Goal: Book appointment/travel/reservation

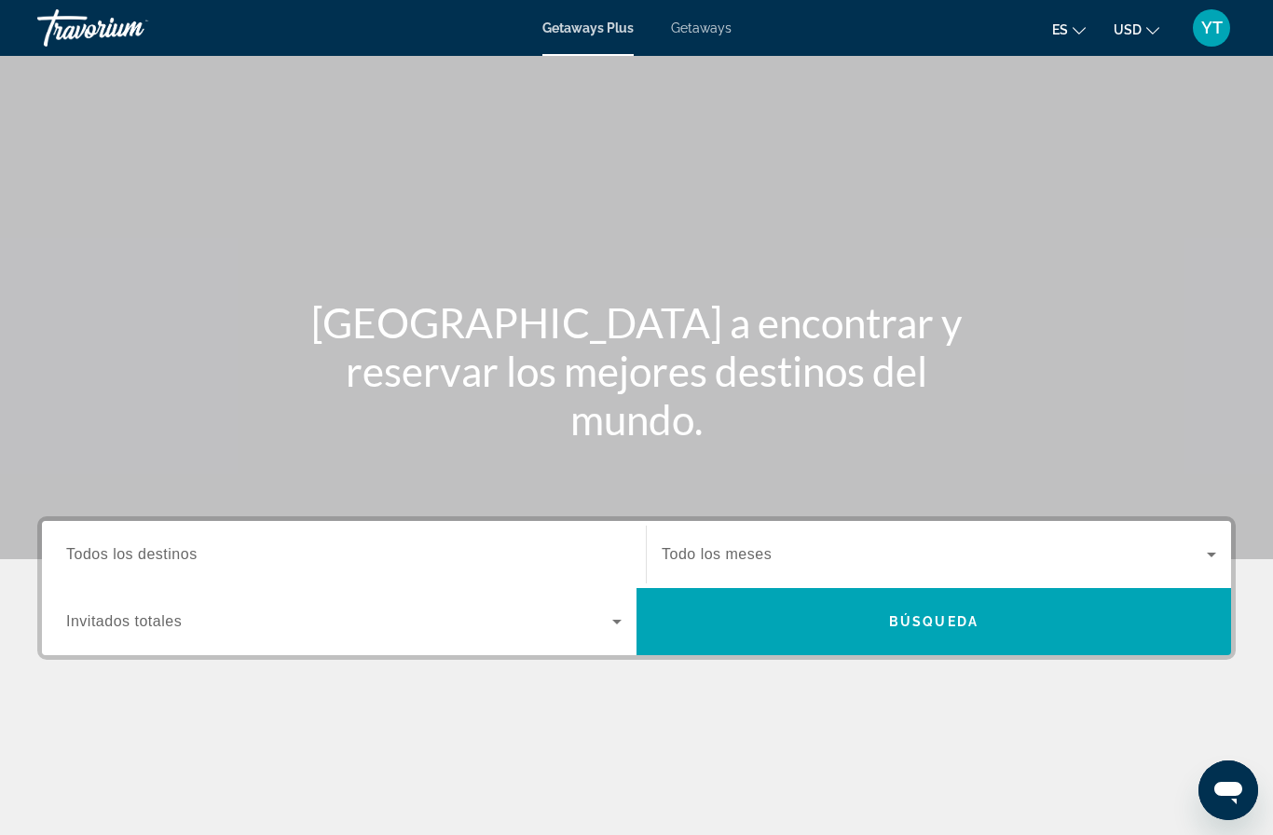
click at [964, 614] on span "Búsqueda" at bounding box center [933, 621] width 89 height 15
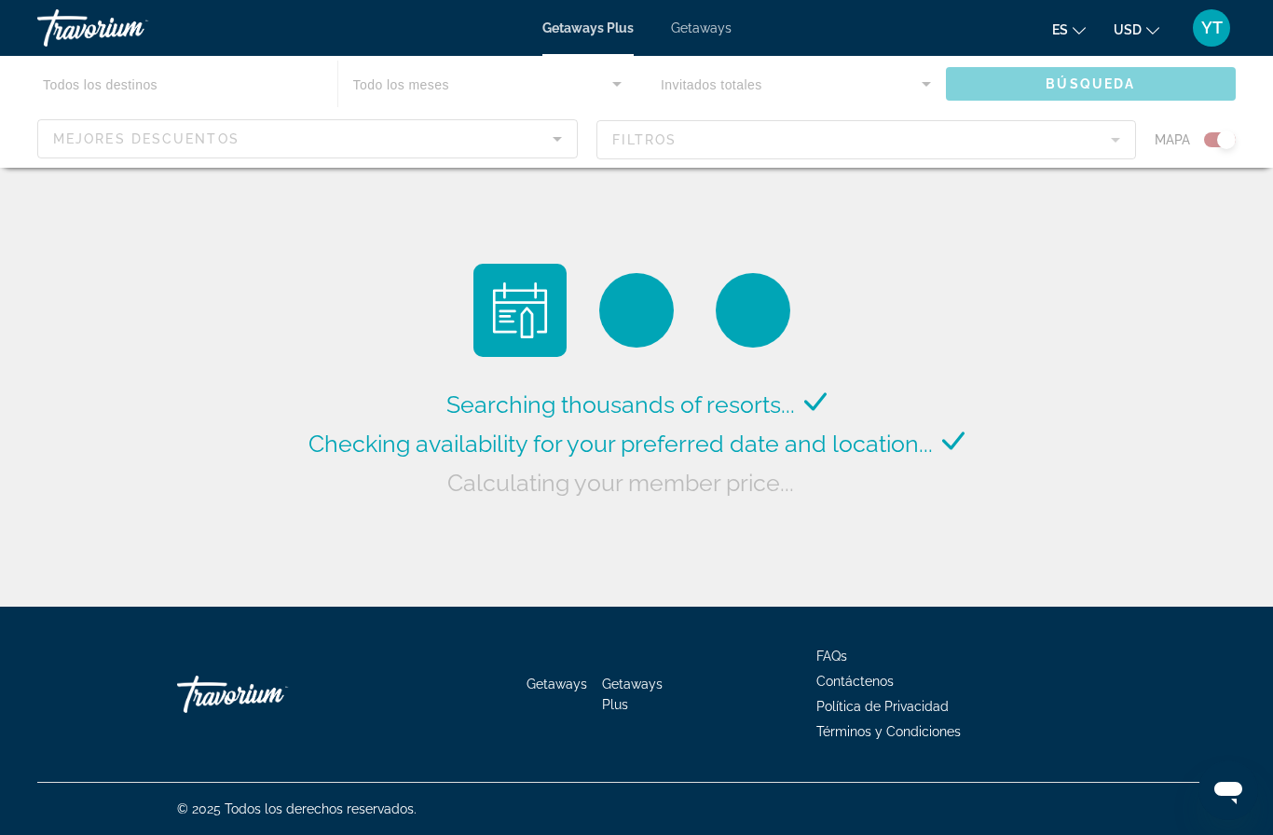
click at [928, 78] on div "Main content" at bounding box center [636, 112] width 1273 height 112
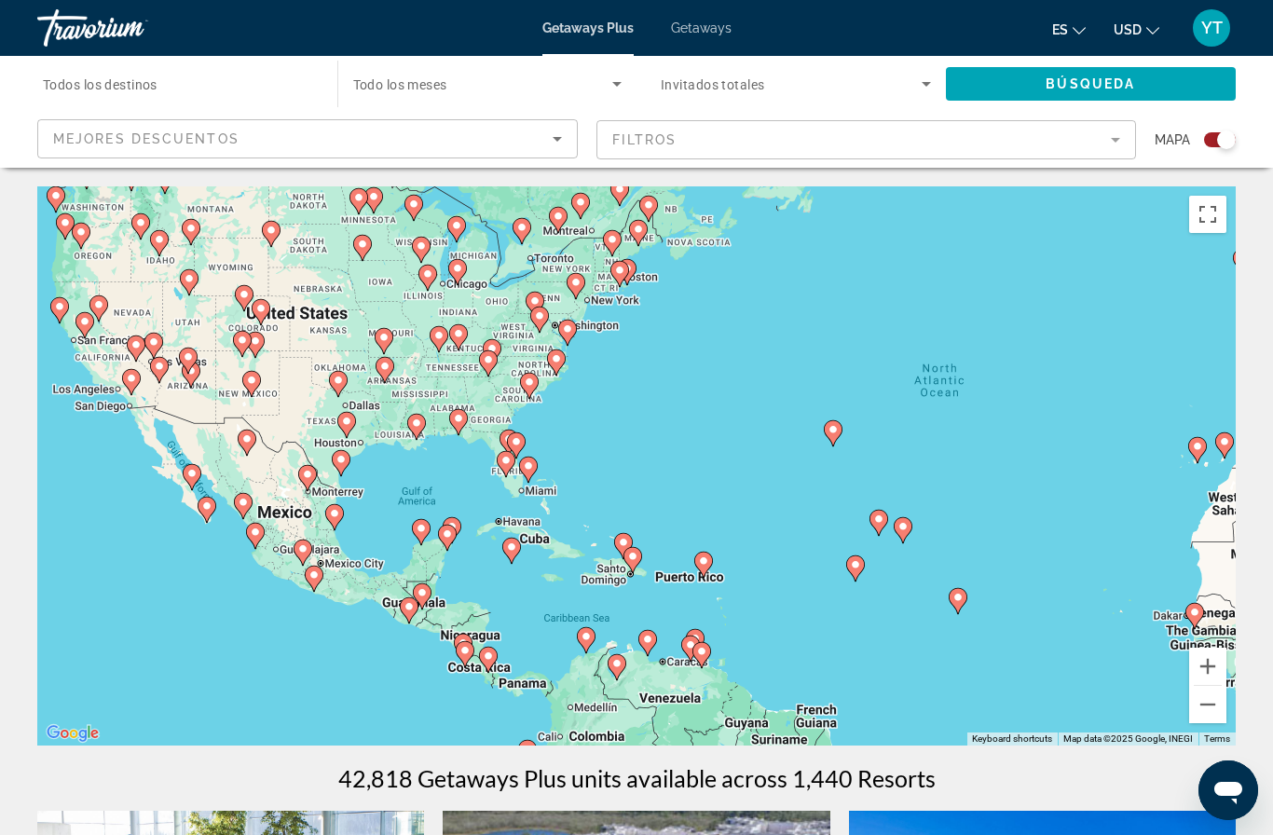
click at [924, 88] on icon "Search widget" at bounding box center [926, 84] width 22 height 22
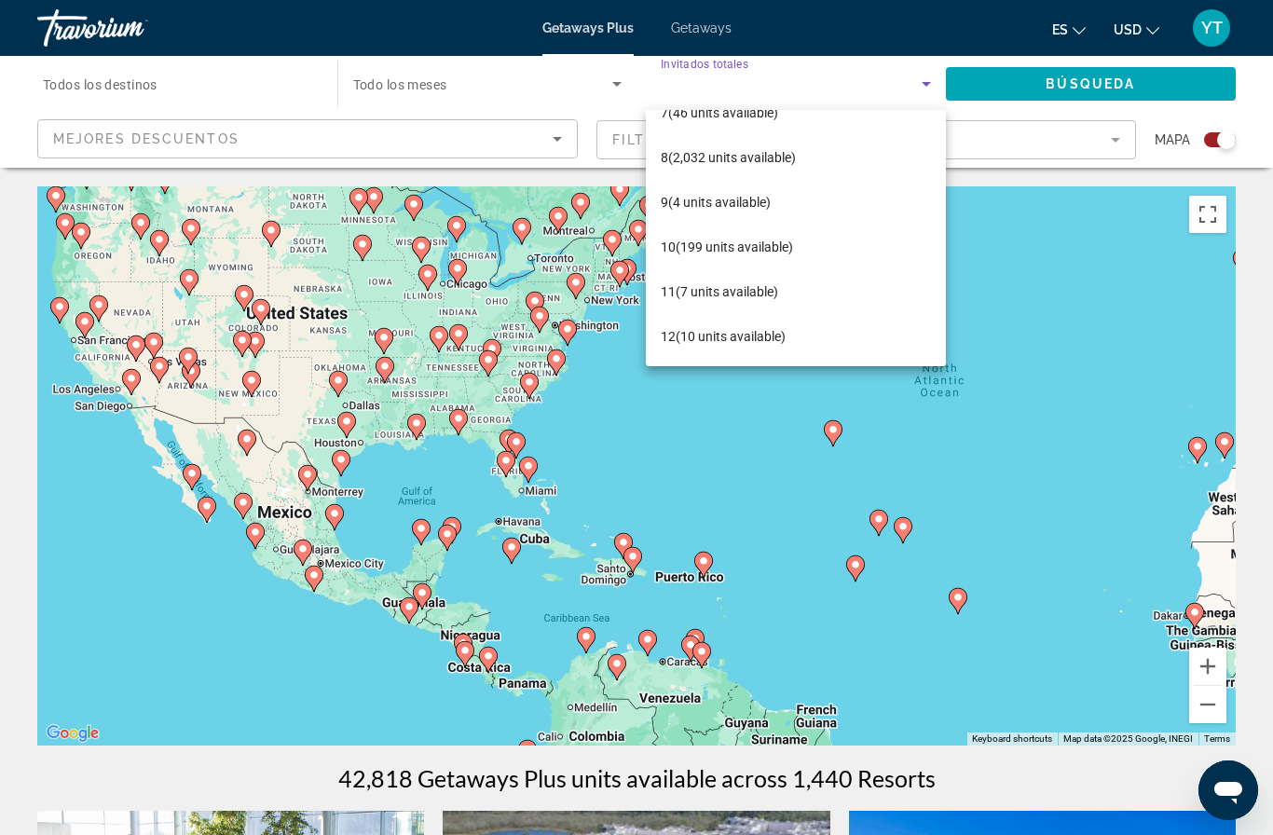
scroll to position [295, 0]
click at [1124, 77] on div at bounding box center [636, 417] width 1273 height 835
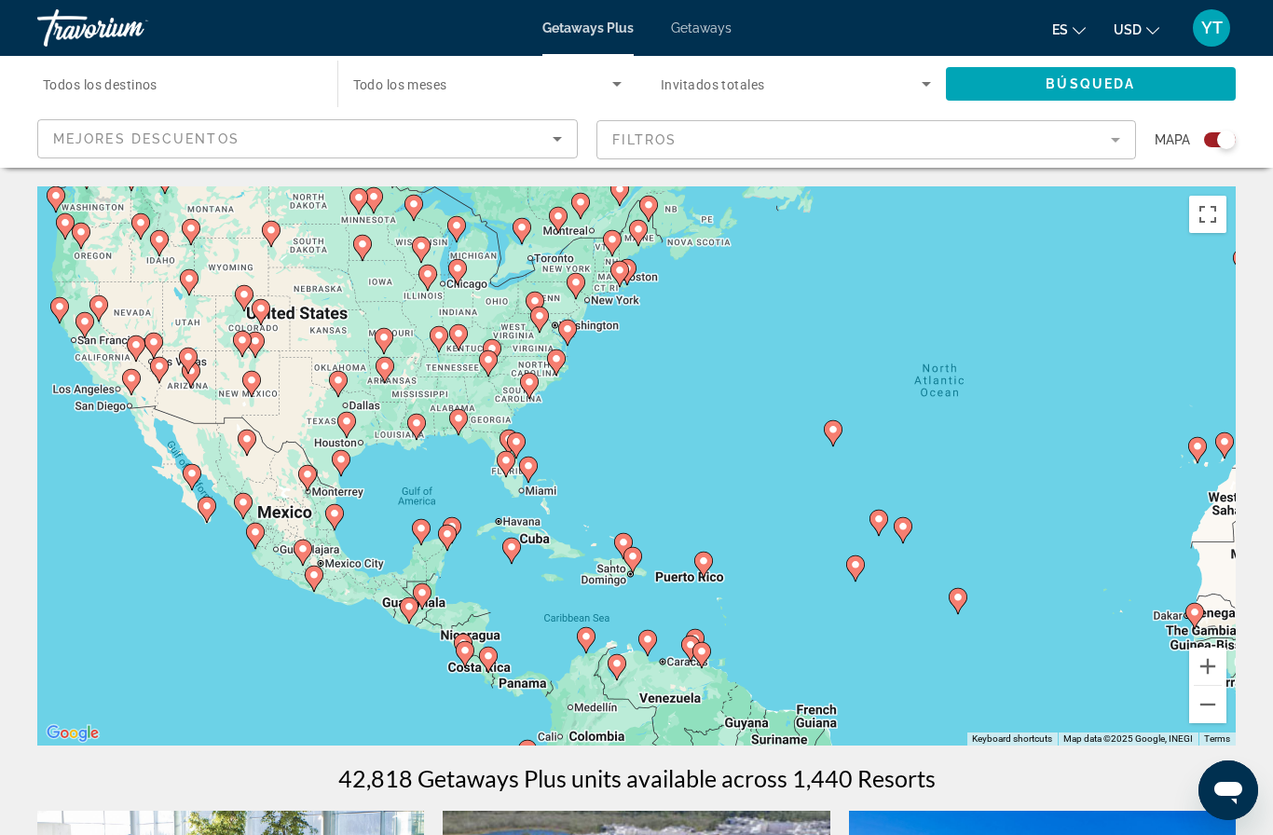
click at [1052, 105] on span "Search widget" at bounding box center [1091, 84] width 291 height 45
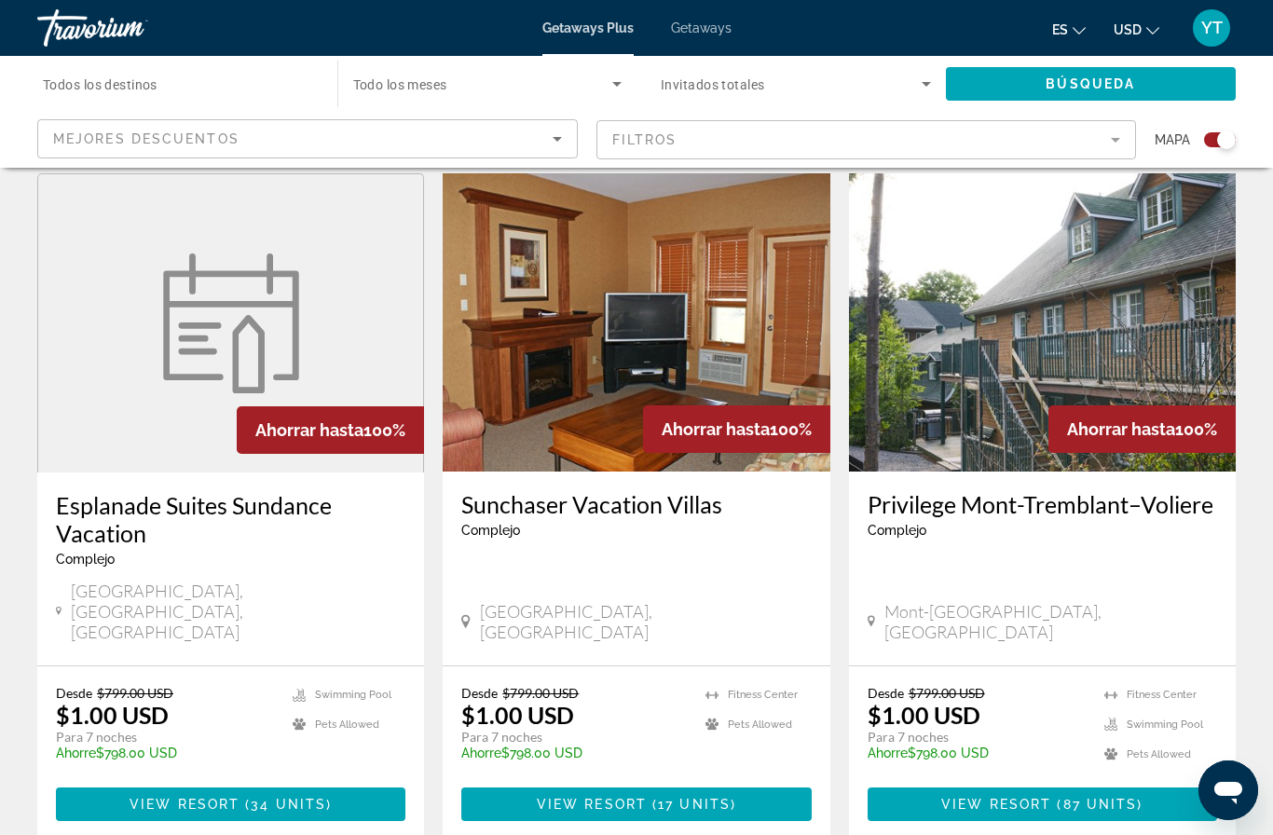
scroll to position [2688, 0]
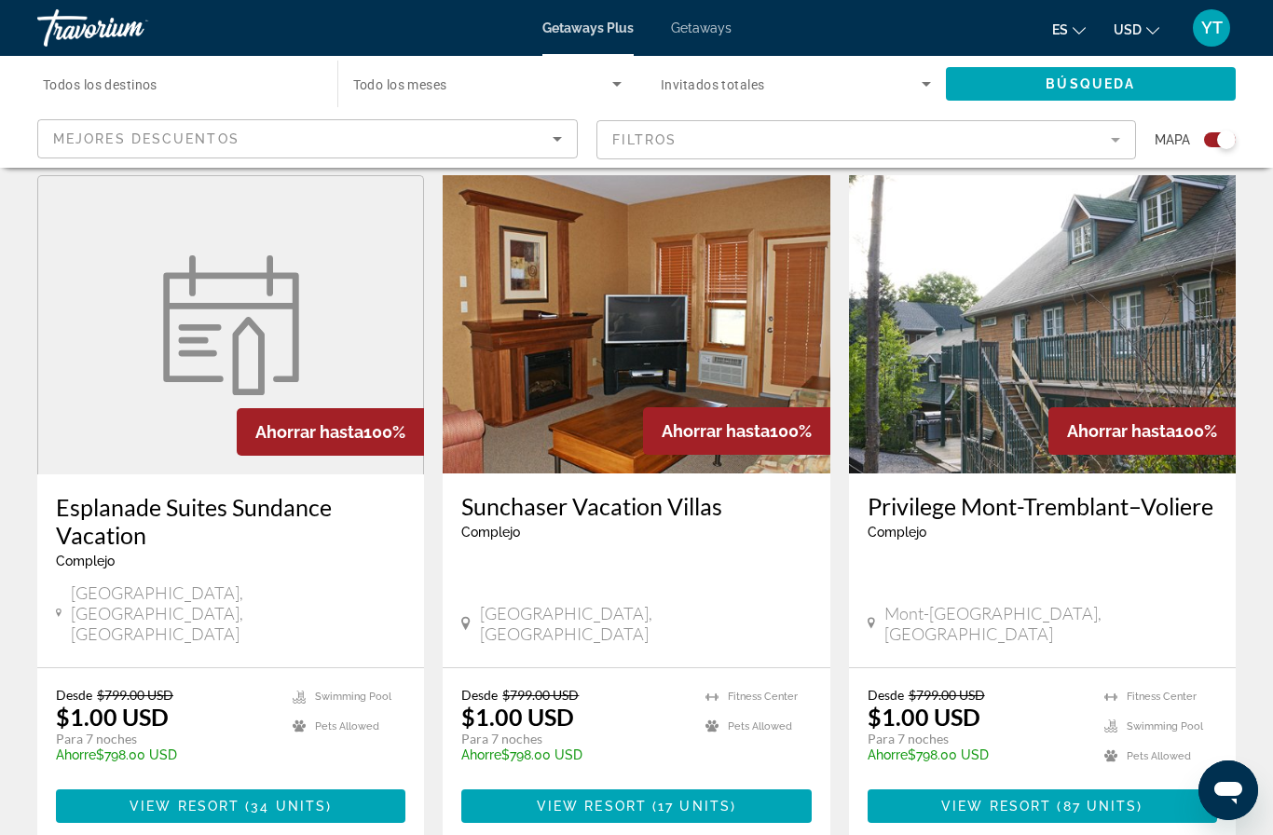
click at [711, 799] on span "17 units" at bounding box center [694, 806] width 73 height 15
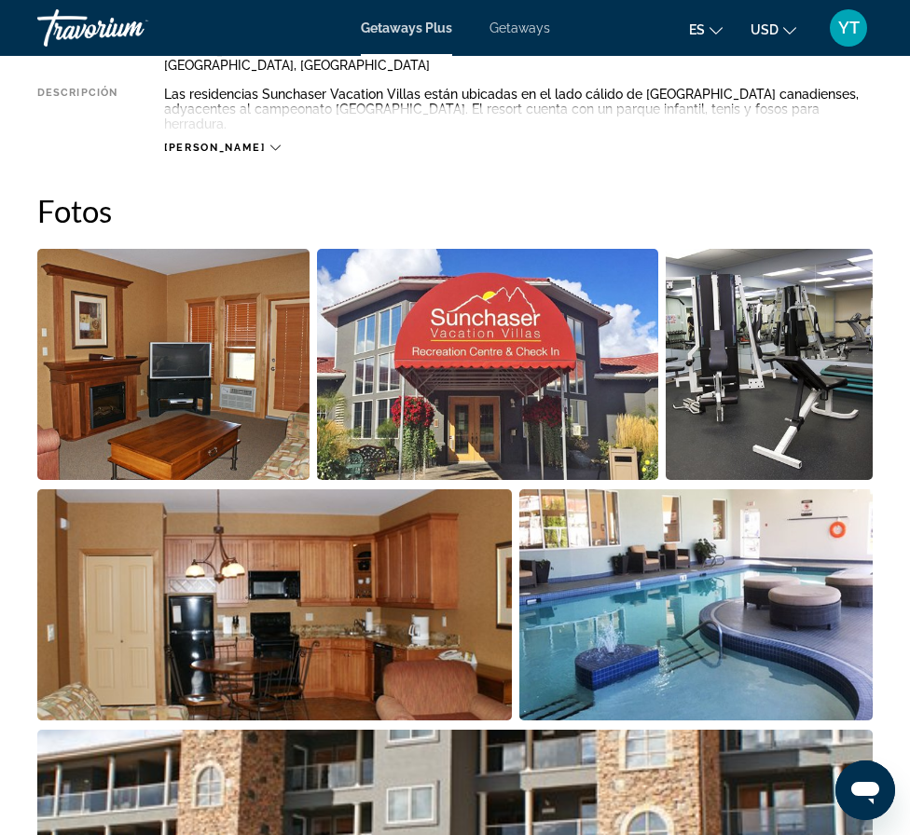
scroll to position [1075, 0]
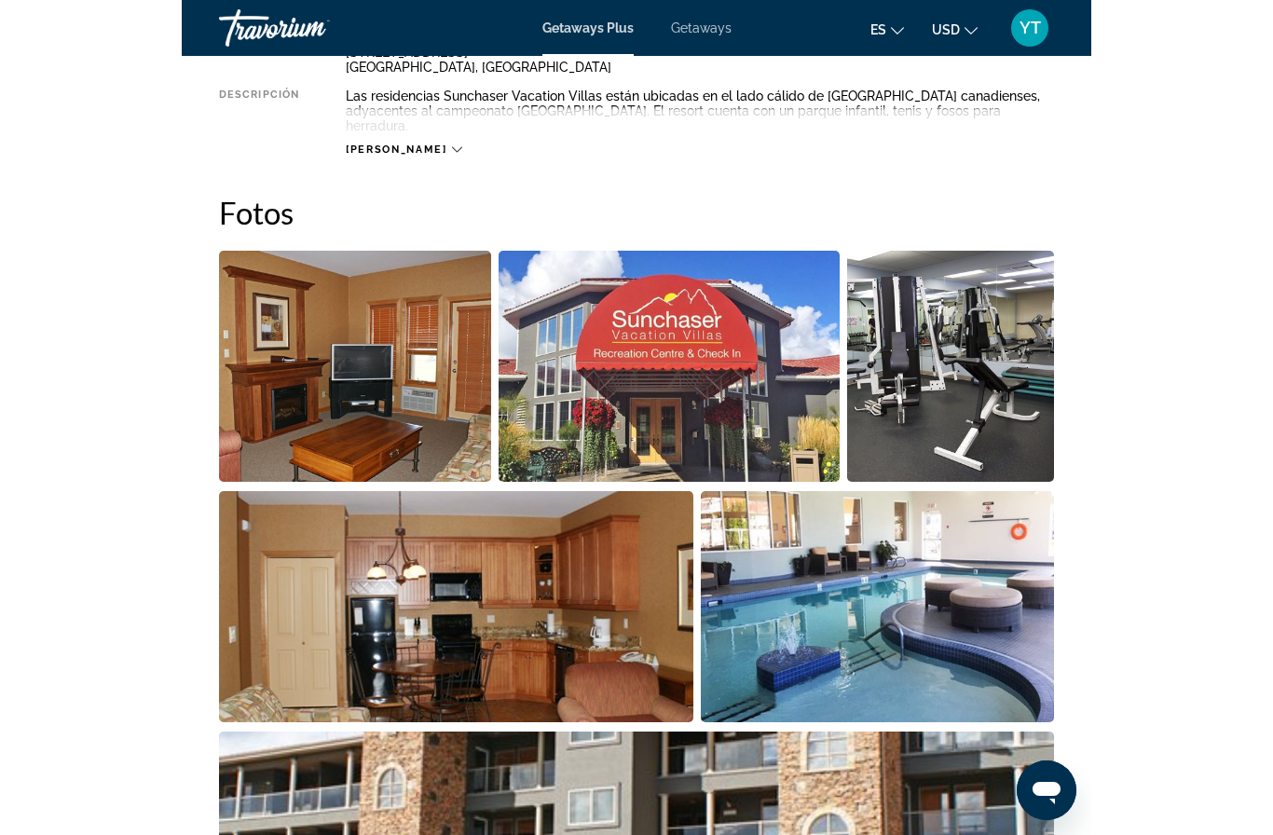
scroll to position [66, 0]
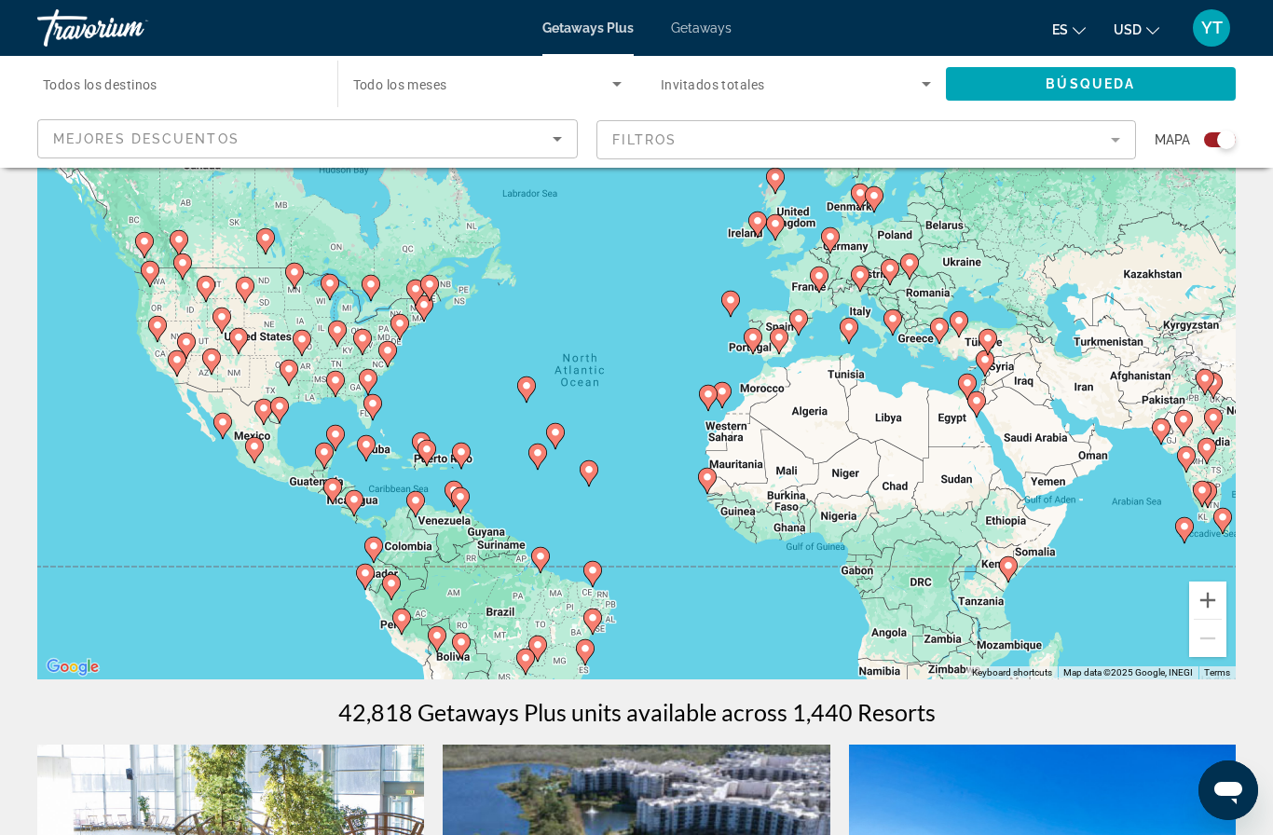
click at [103, 85] on span "Todos los destinos" at bounding box center [100, 84] width 115 height 15
click at [103, 85] on input "Destination Todos los destinos" at bounding box center [178, 85] width 270 height 22
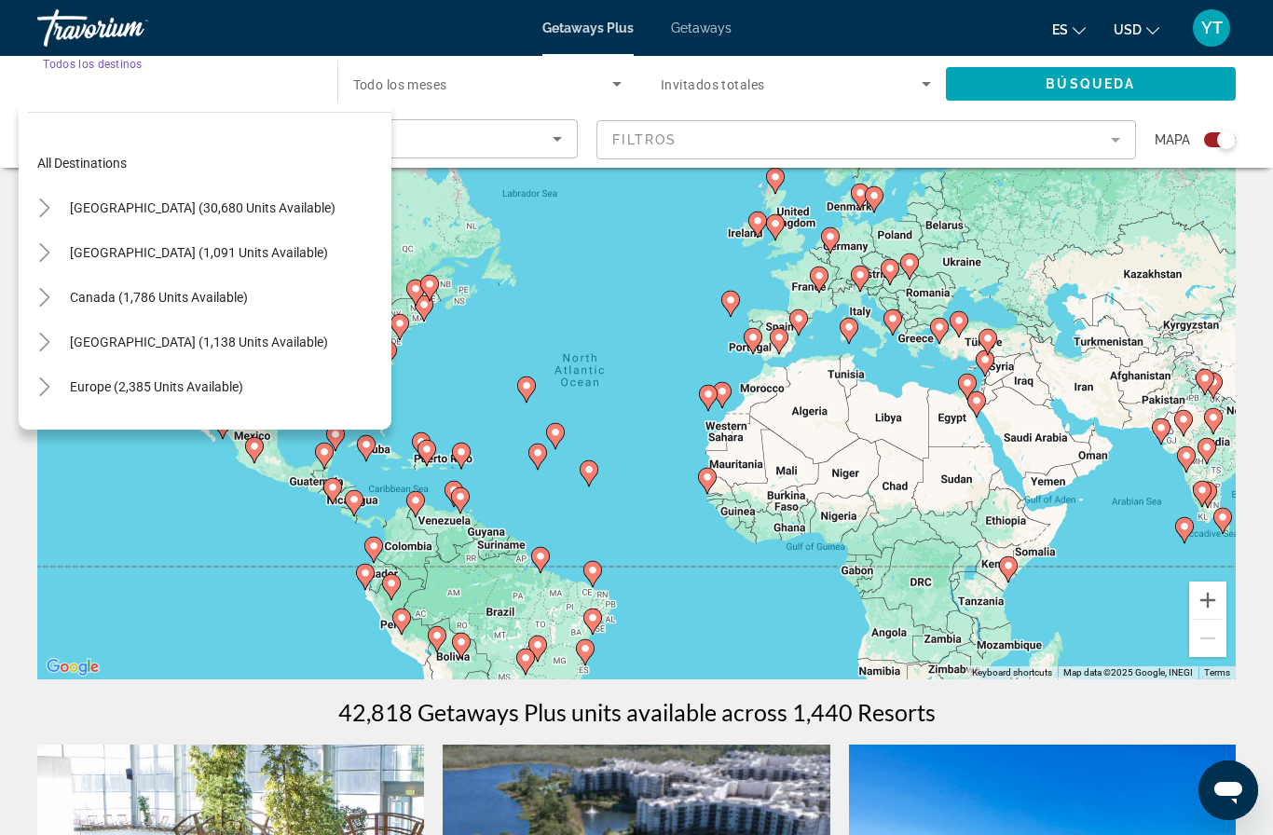
click at [83, 288] on span "Search widget" at bounding box center [159, 297] width 197 height 45
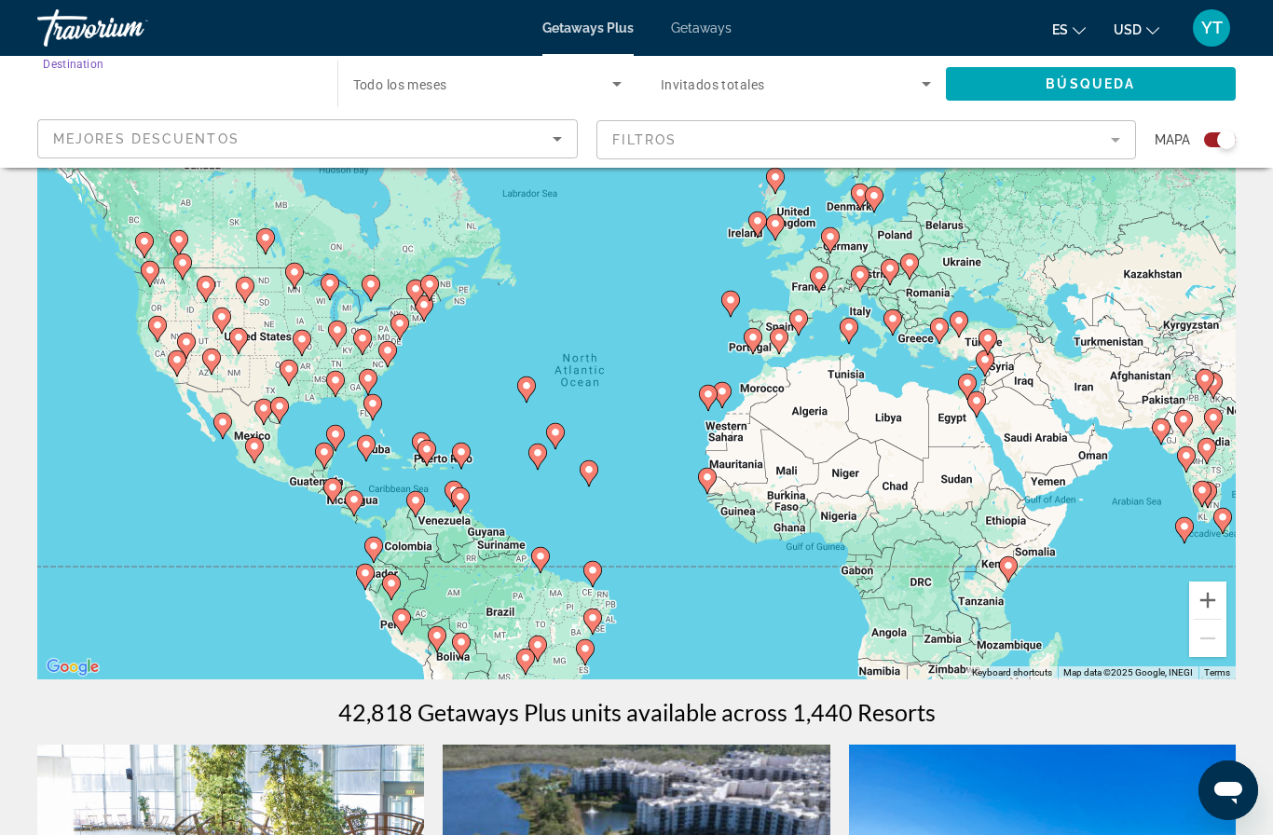
type input "**********"
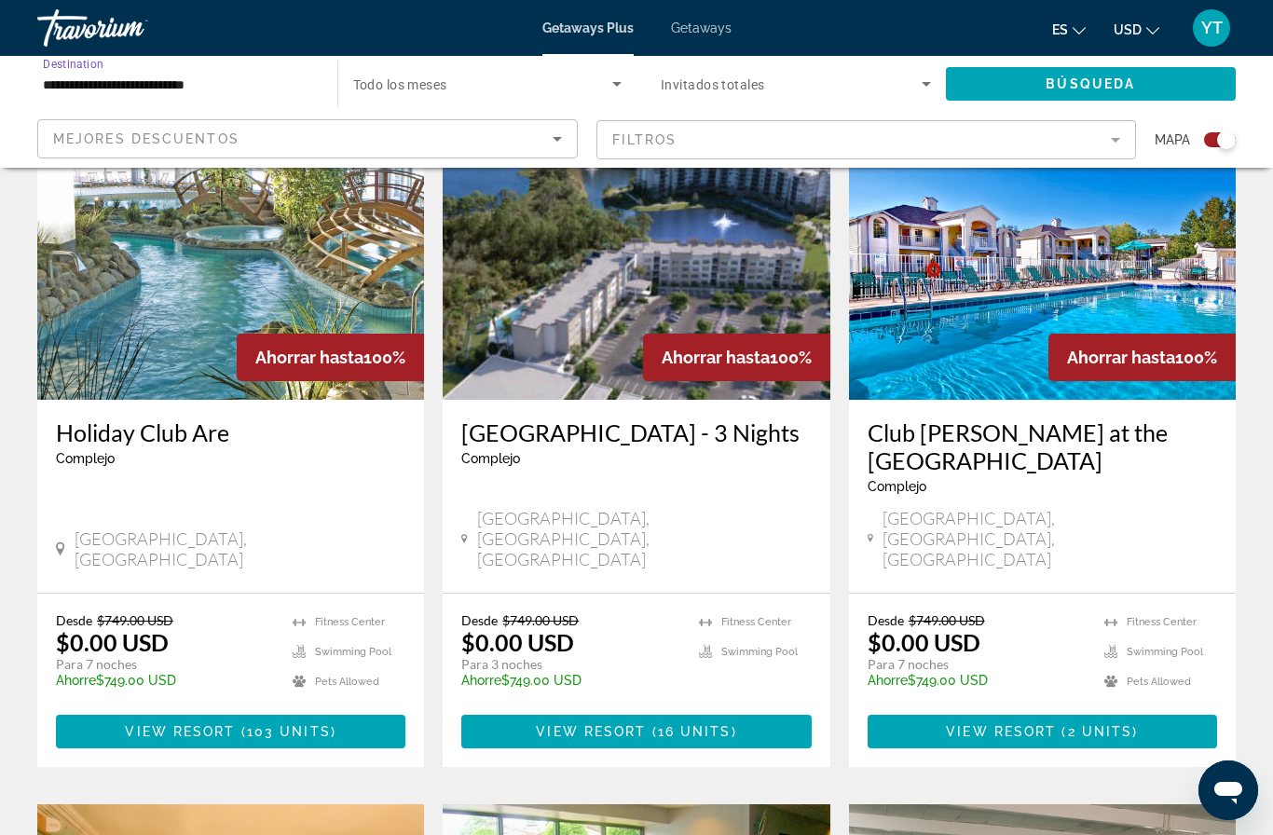
scroll to position [707, 0]
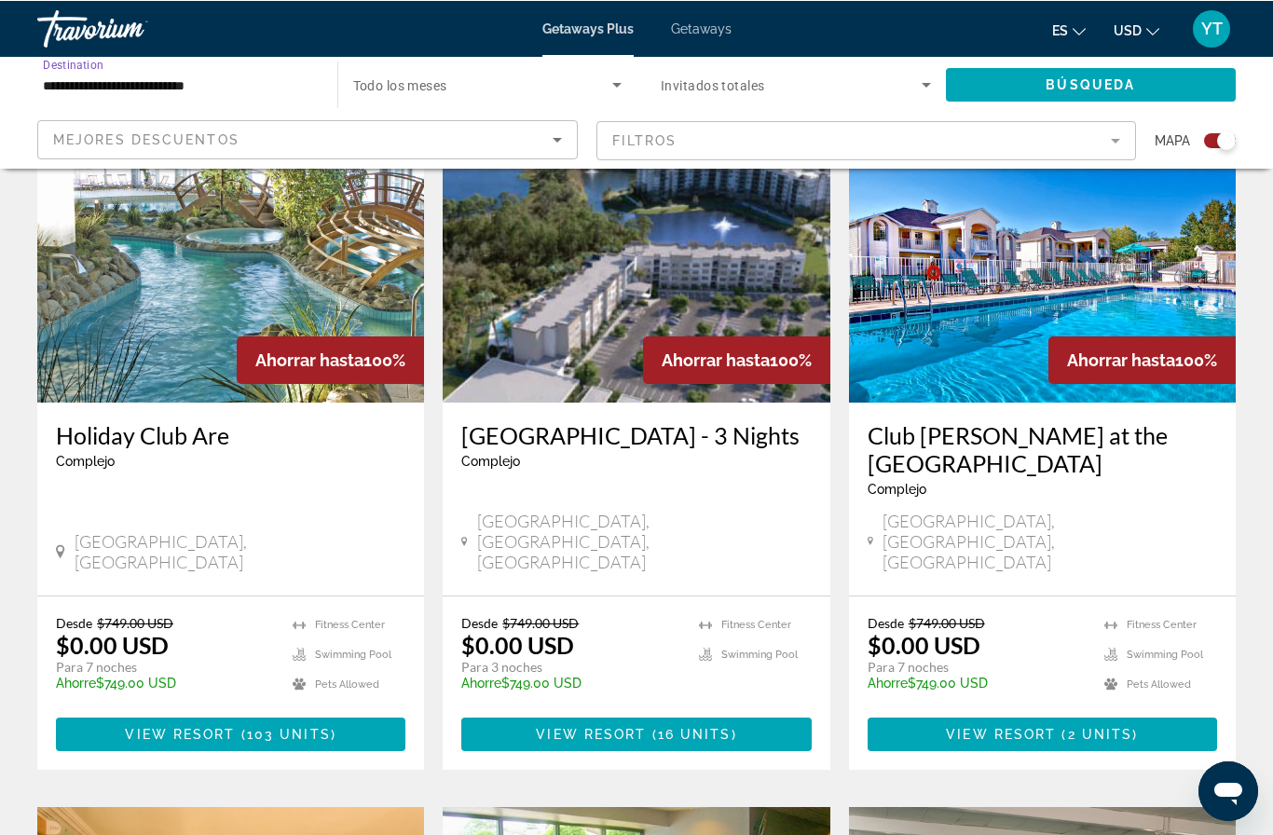
click at [1103, 139] on mat-form-field "Filtros" at bounding box center [866, 139] width 541 height 39
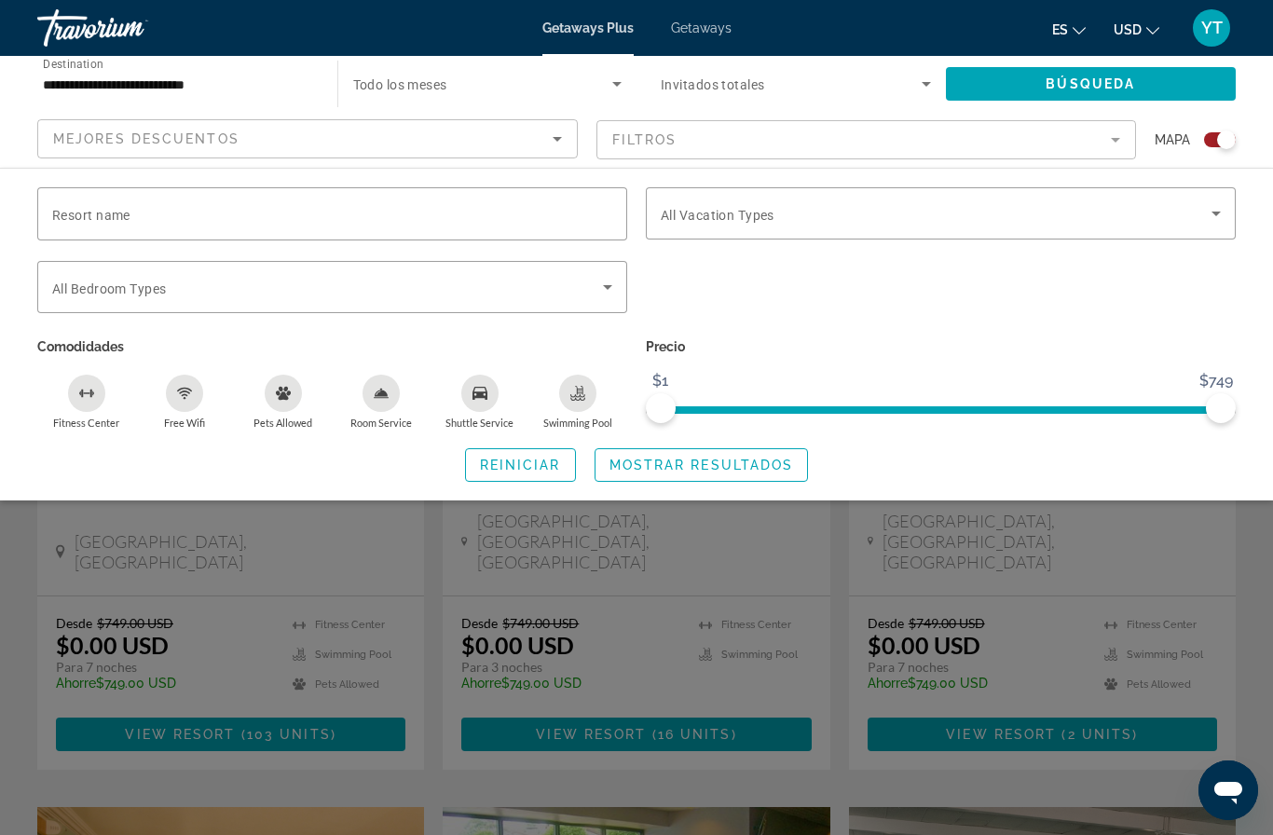
click at [24, 71] on app-map-destination-select "**********" at bounding box center [173, 84] width 309 height 56
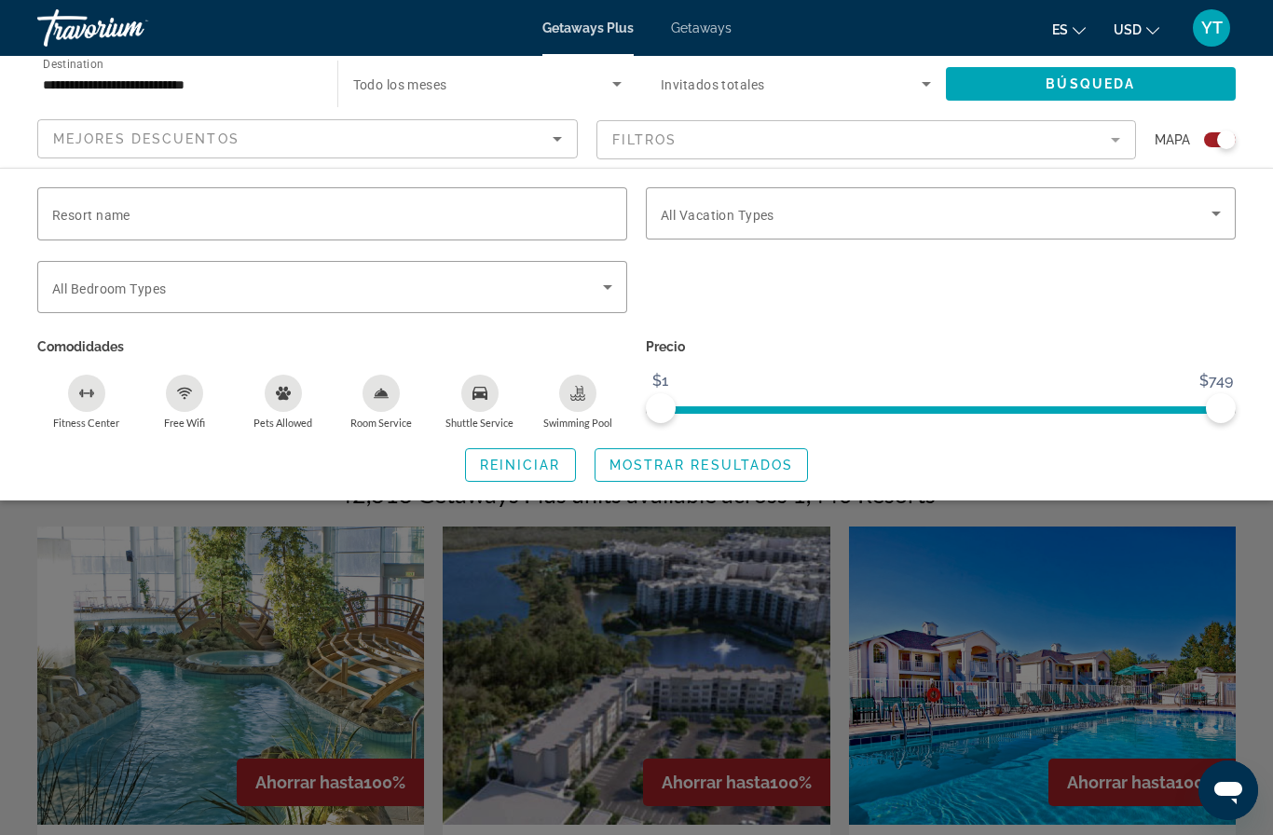
scroll to position [270, 0]
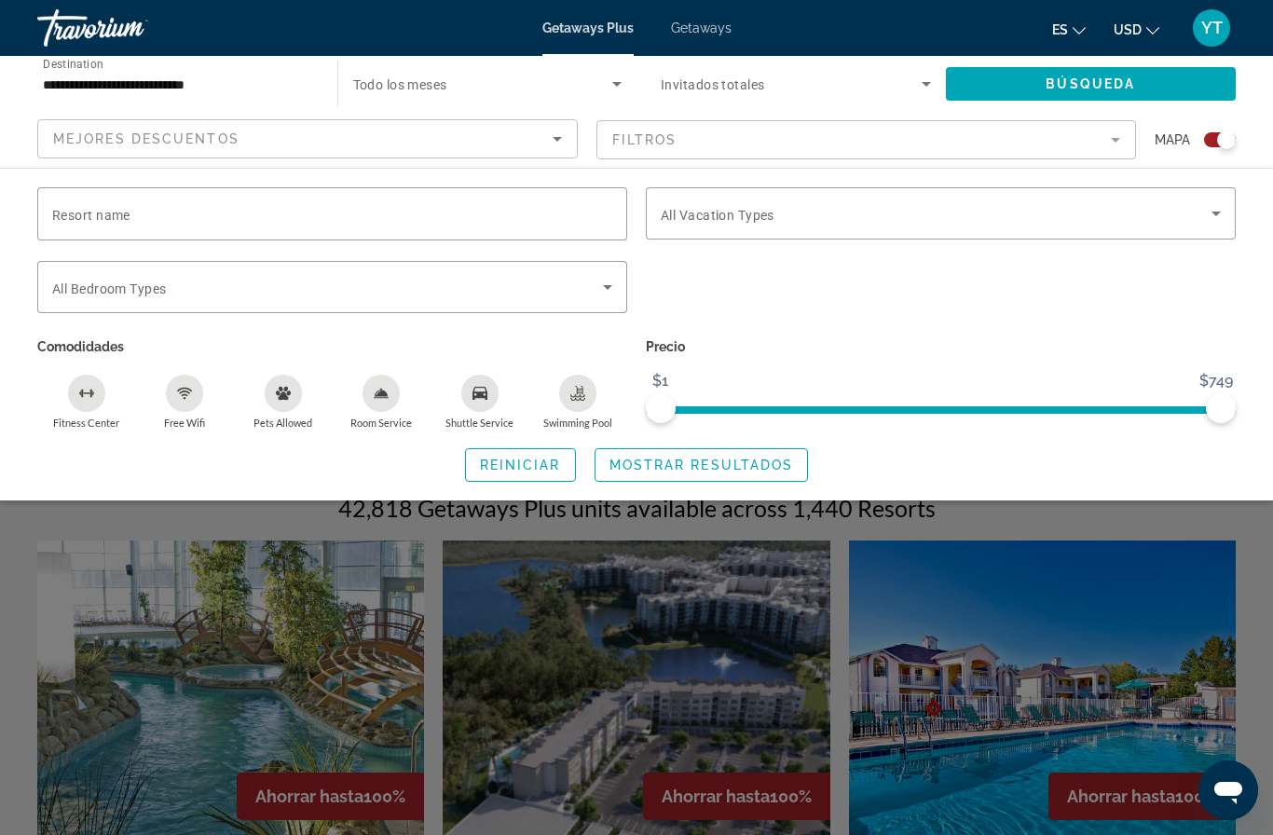
click at [165, 86] on input "**********" at bounding box center [178, 85] width 270 height 22
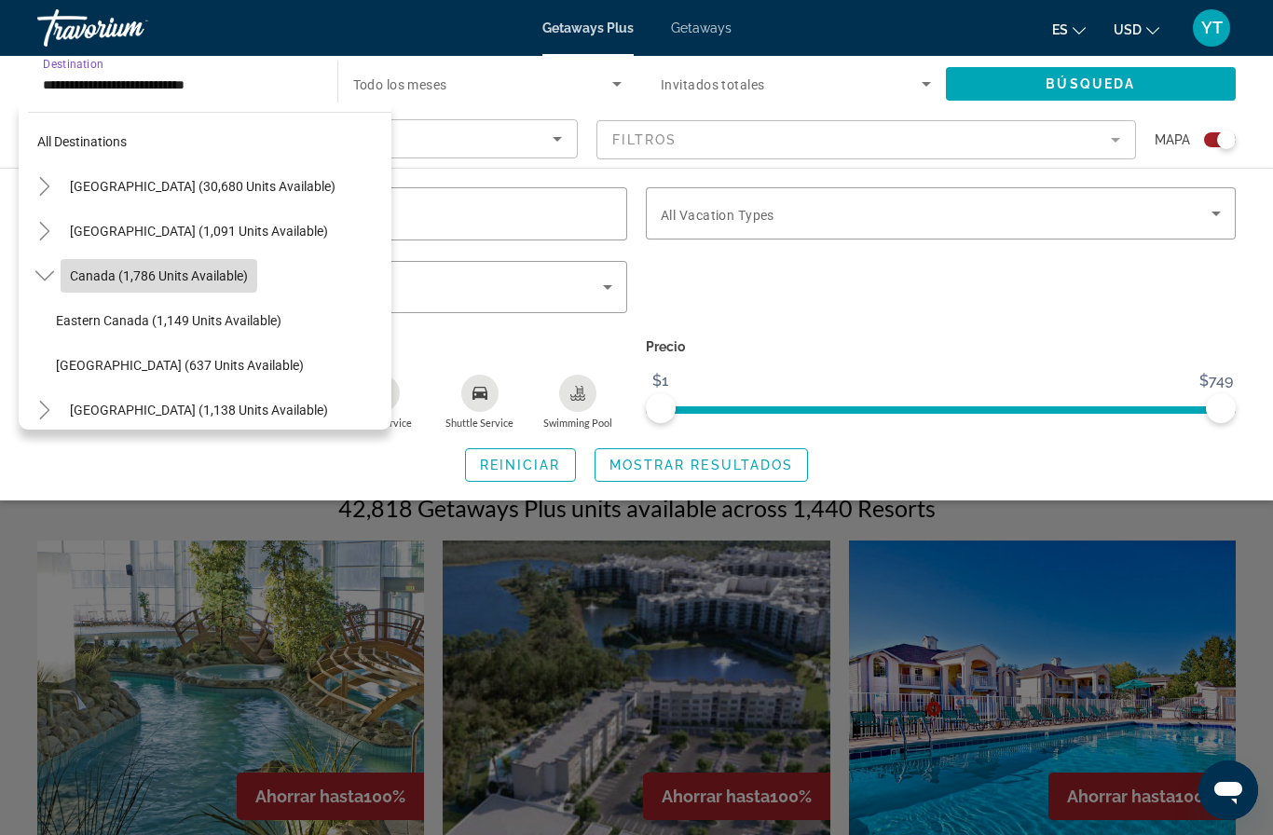
scroll to position [25, 0]
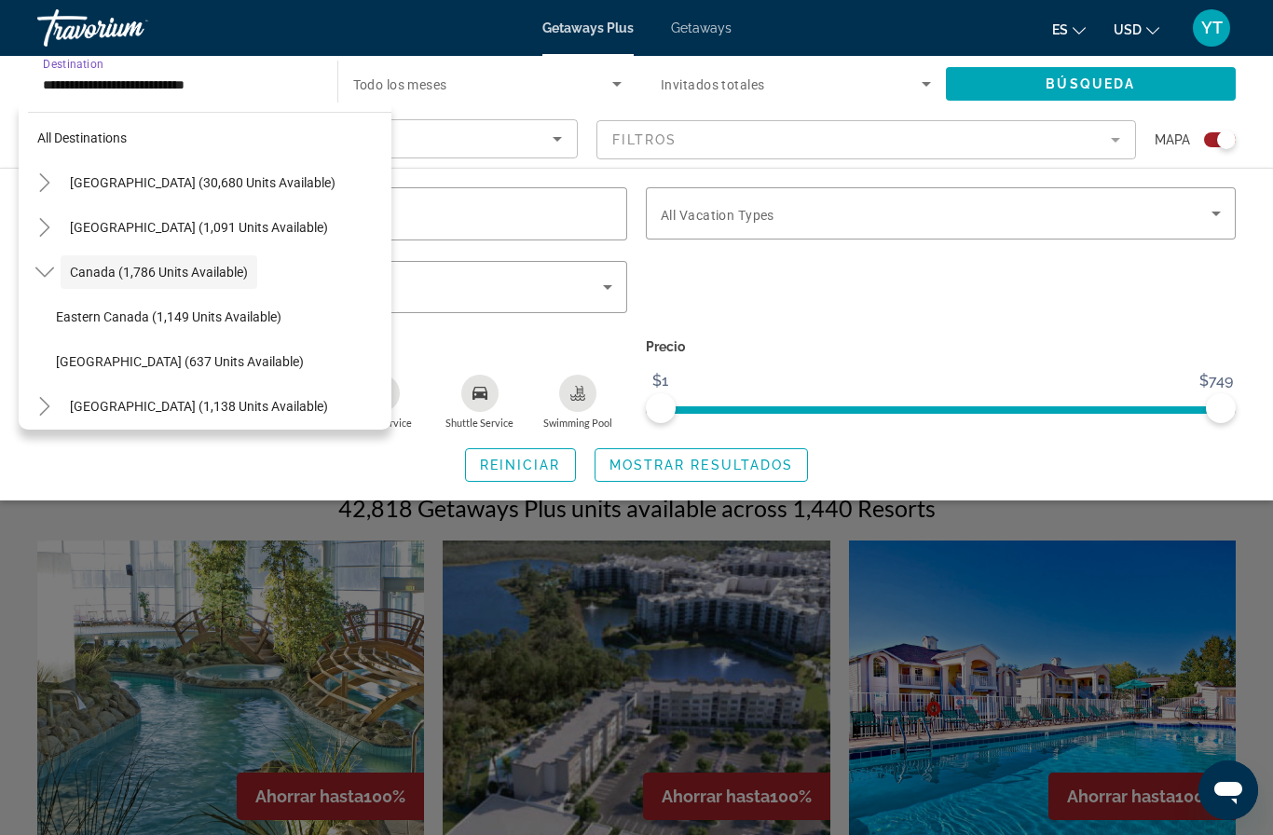
click at [1051, 68] on span "Search widget" at bounding box center [1091, 84] width 291 height 45
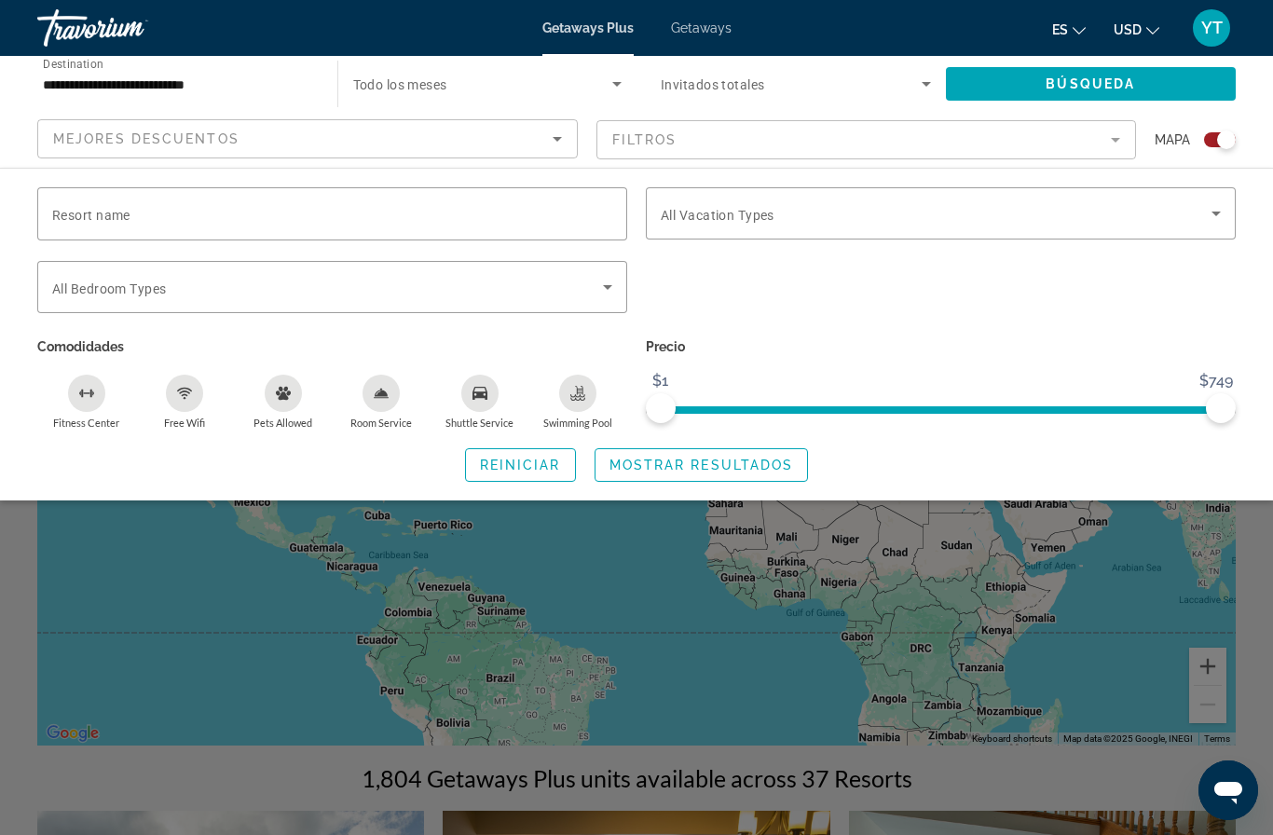
click at [1157, 486] on div "Resort name Vacation Types All Vacation Types Bedroom Types All Bedroom Types C…" at bounding box center [636, 334] width 1273 height 333
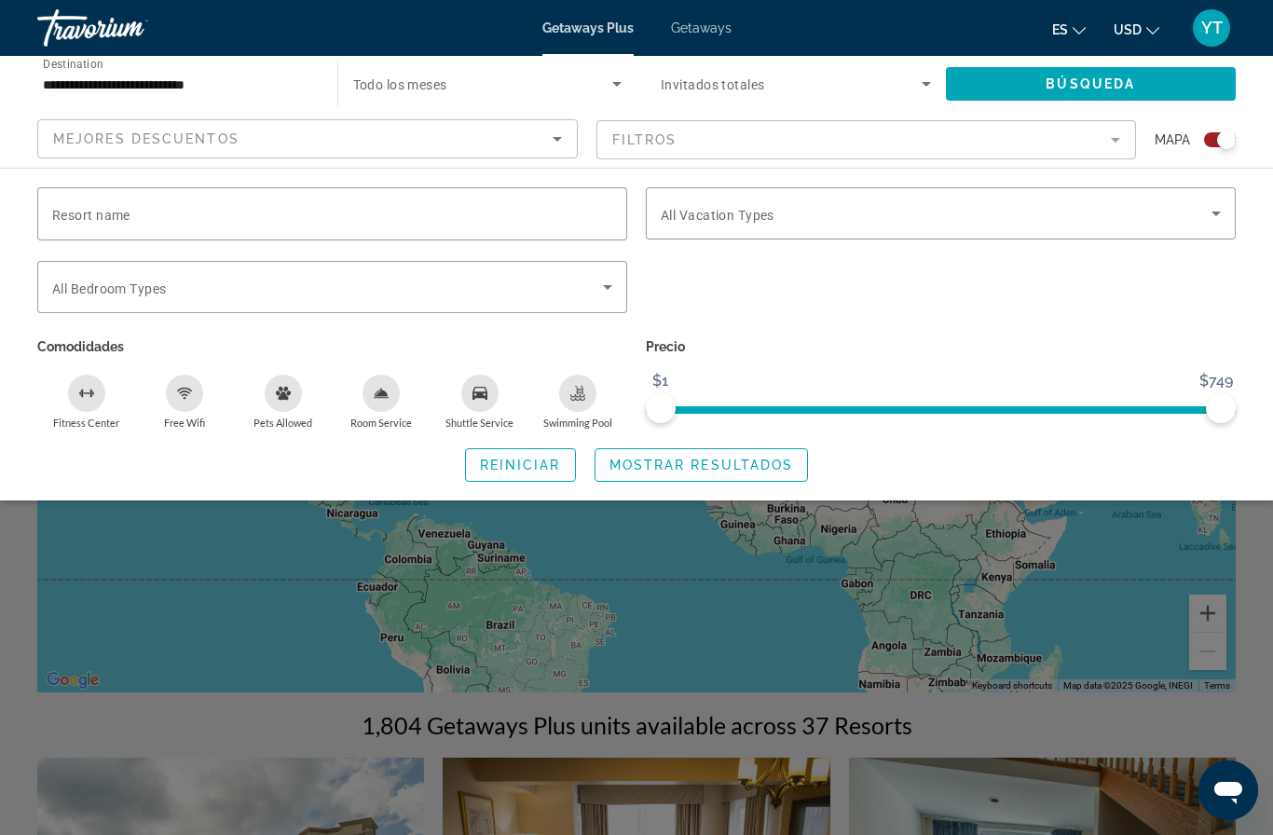
scroll to position [52, 0]
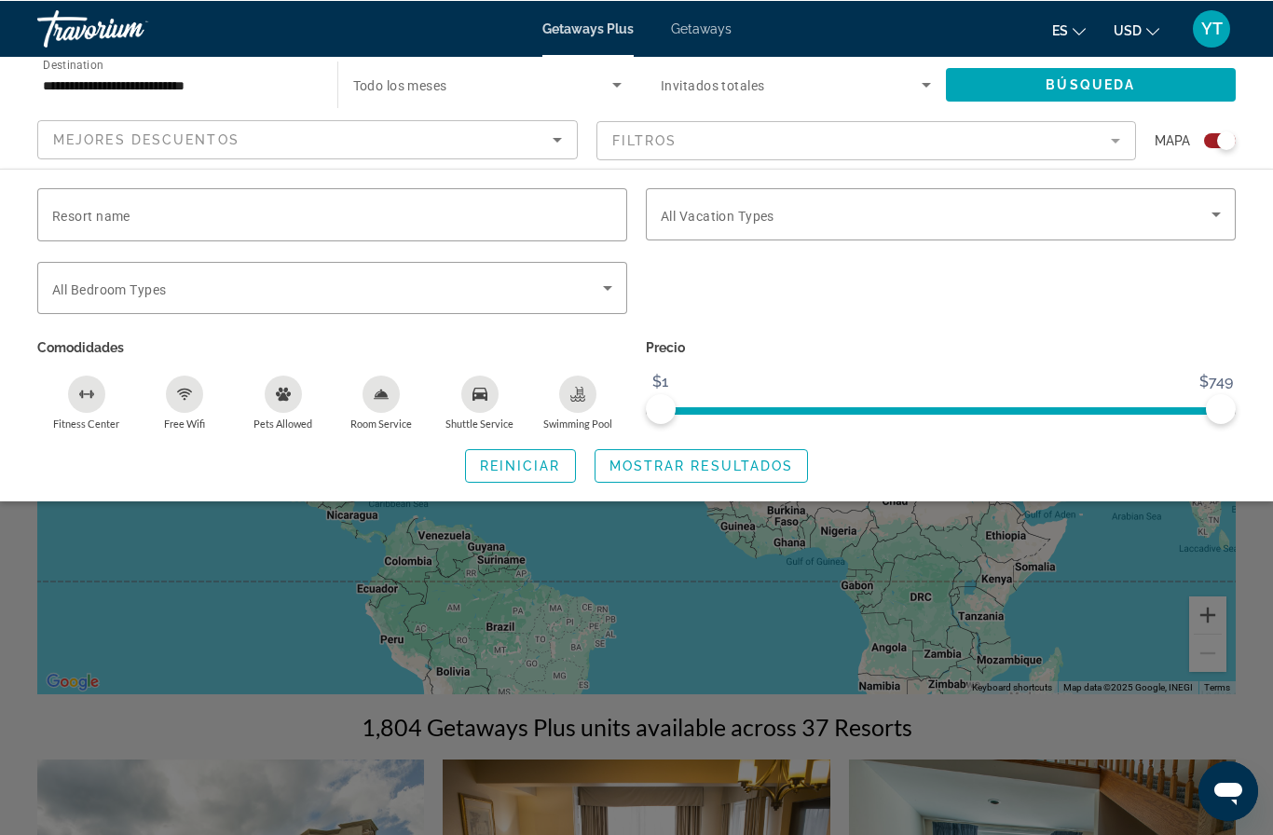
click at [538, 453] on span "Search widget" at bounding box center [520, 465] width 109 height 45
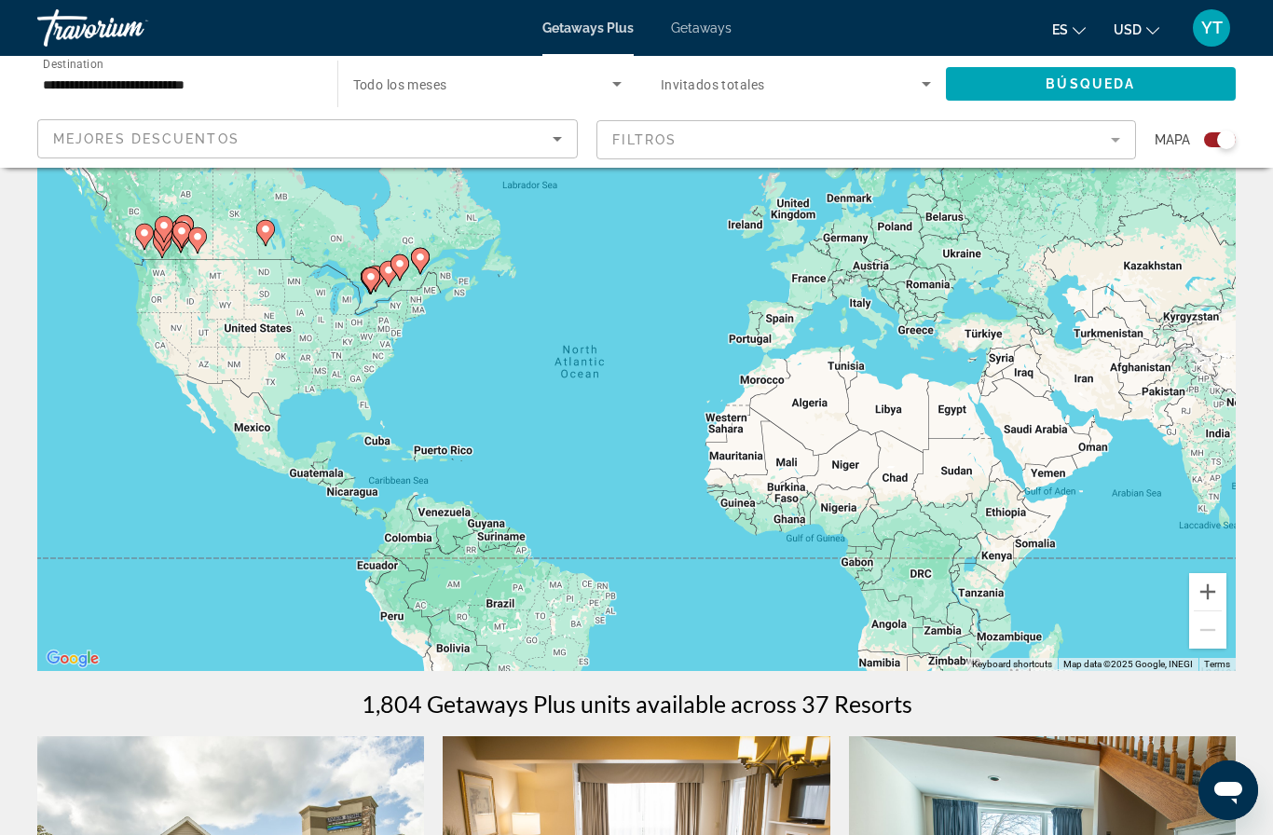
scroll to position [0, 0]
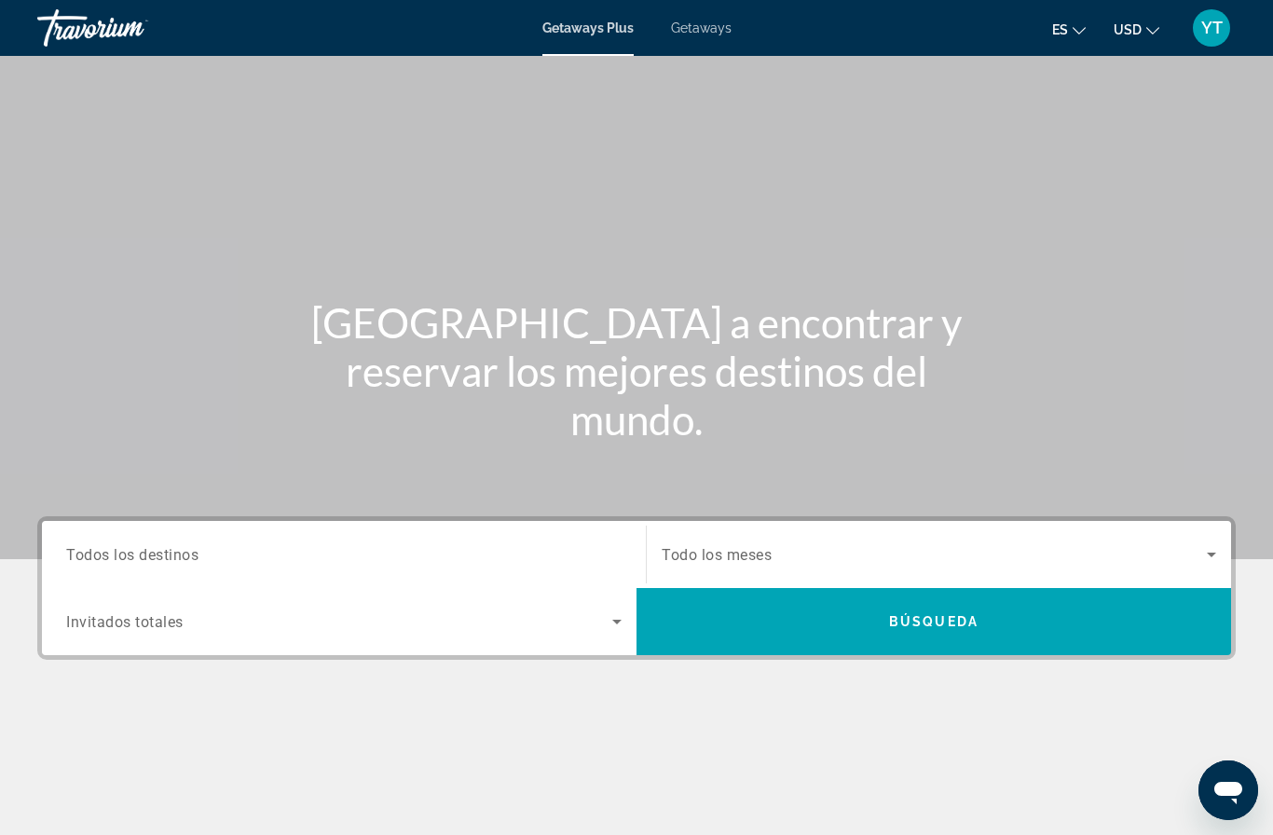
click at [692, 35] on span "Getaways" at bounding box center [701, 28] width 61 height 15
click at [100, 550] on span "Todos los destinos" at bounding box center [132, 554] width 132 height 18
click at [100, 550] on input "Destination Todos los destinos" at bounding box center [343, 555] width 555 height 22
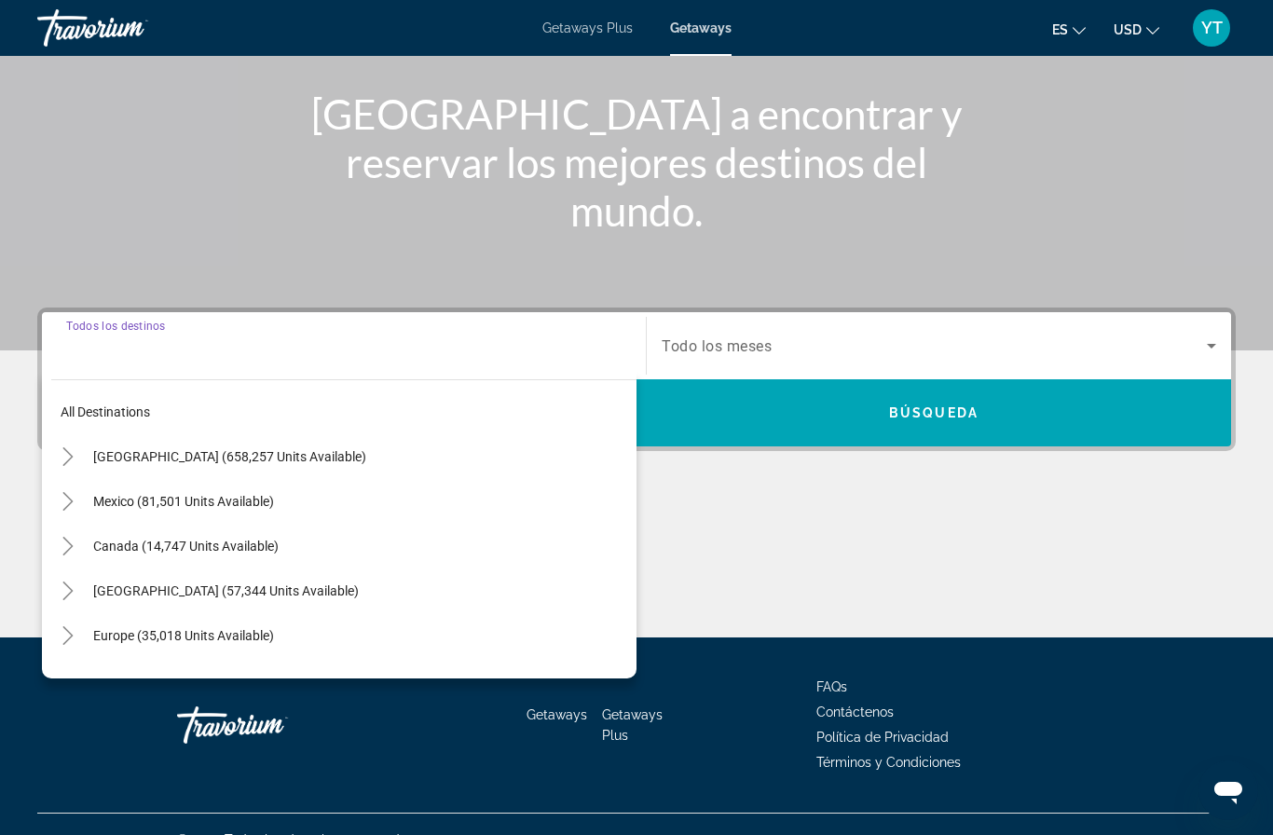
scroll to position [240, 0]
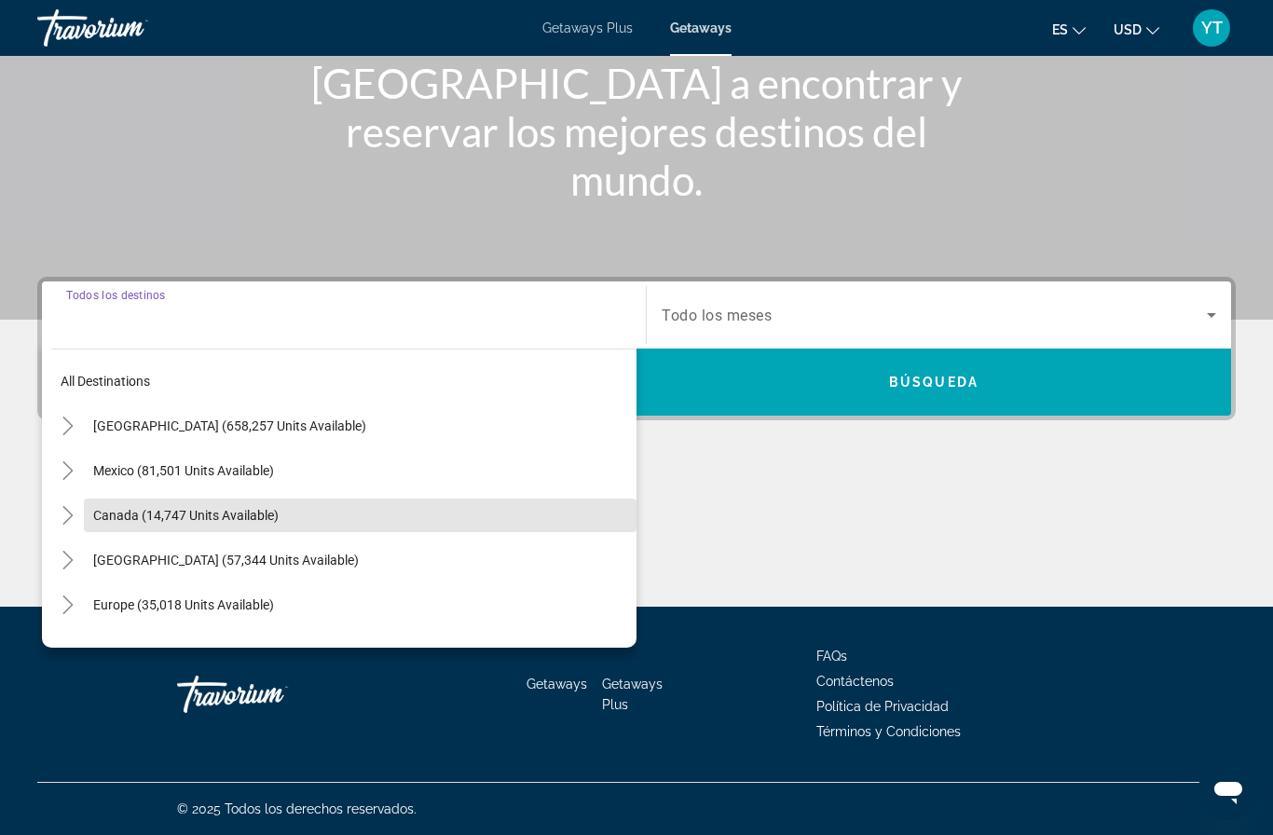
click at [122, 508] on span "Canada (14,747 units available)" at bounding box center [185, 515] width 185 height 15
type input "**********"
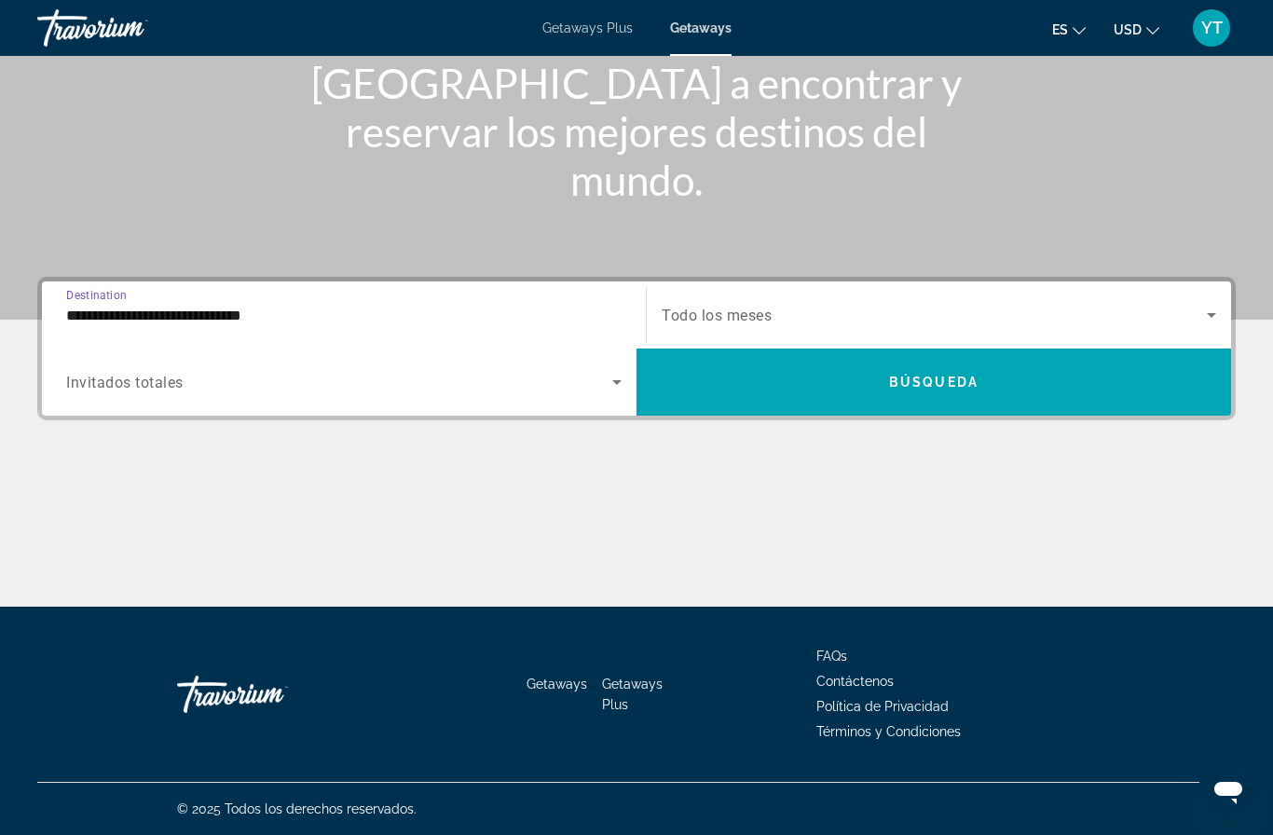
click at [1189, 317] on span "Search widget" at bounding box center [934, 315] width 545 height 22
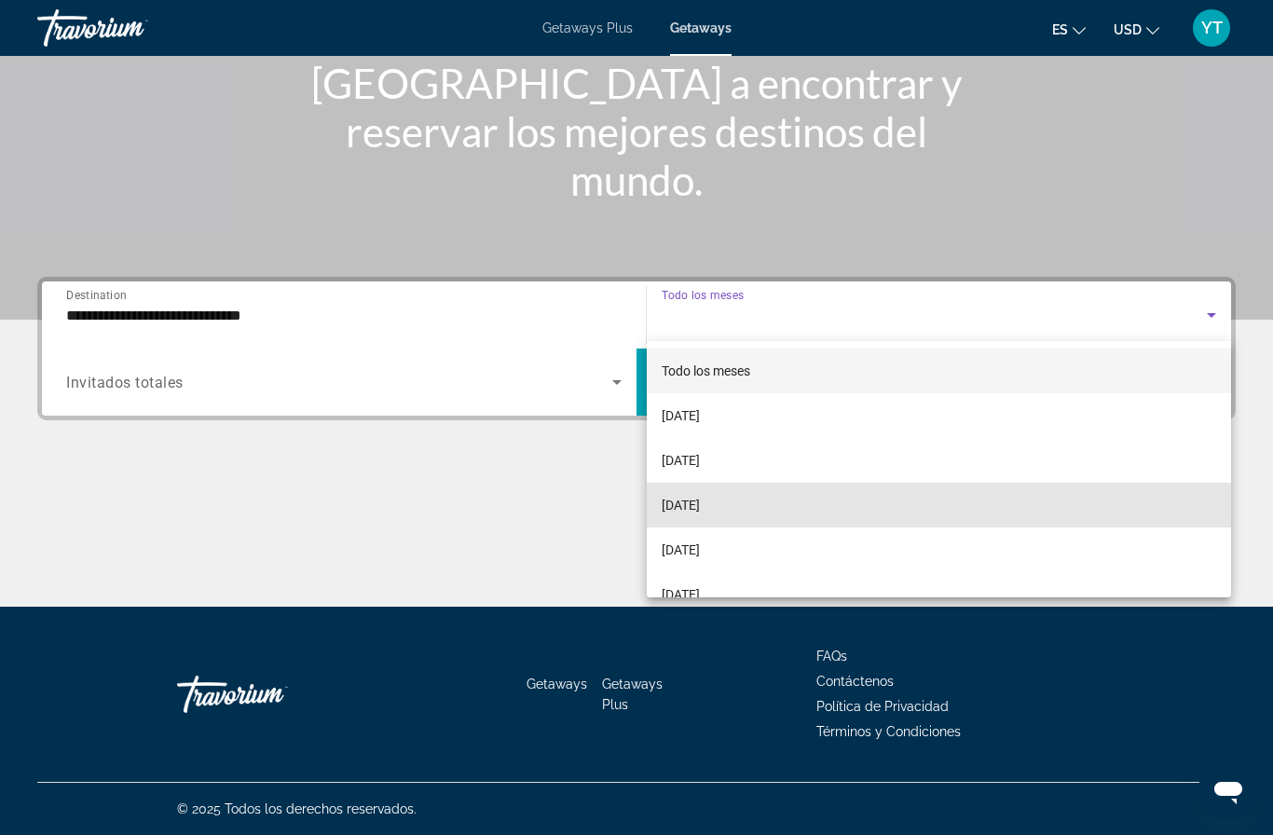
click at [700, 504] on span "[DATE]" at bounding box center [681, 505] width 38 height 22
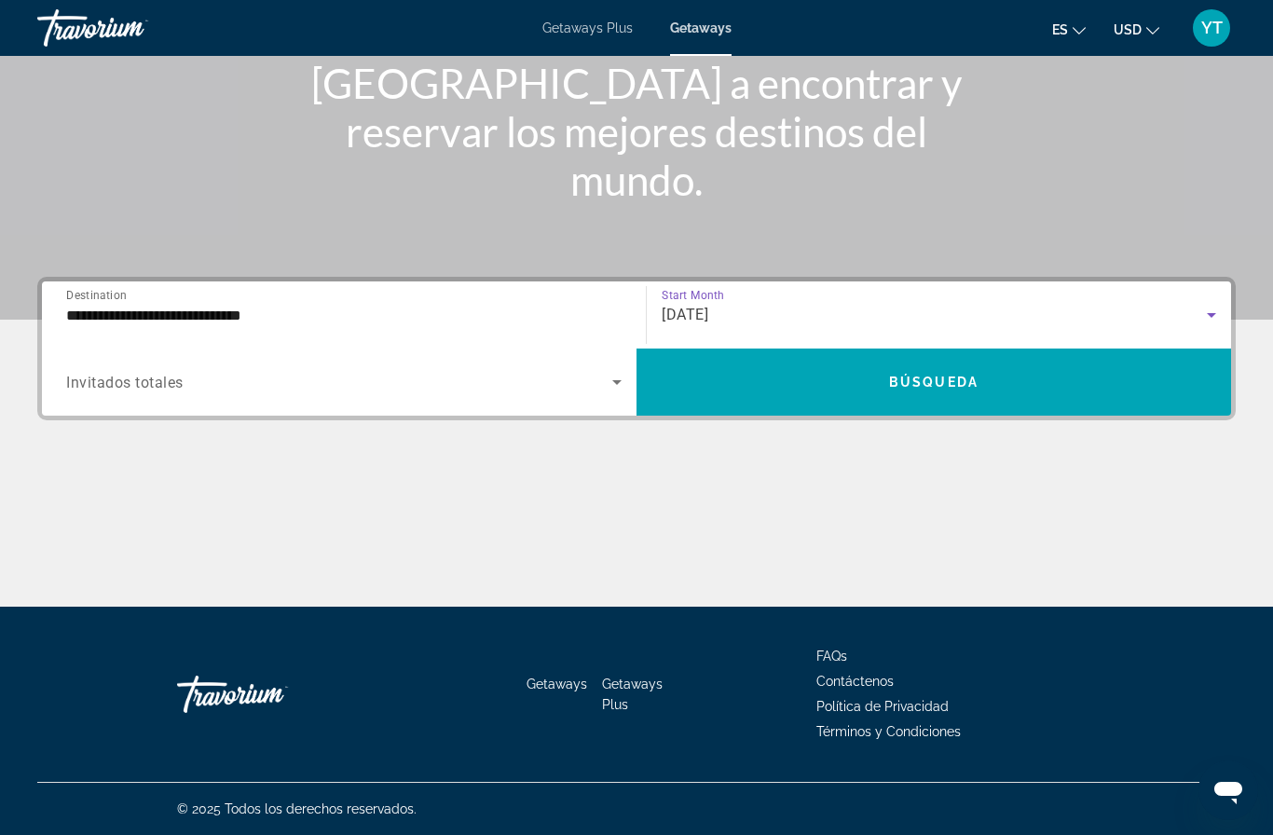
click at [114, 383] on span "Invitados totales" at bounding box center [124, 383] width 117 height 18
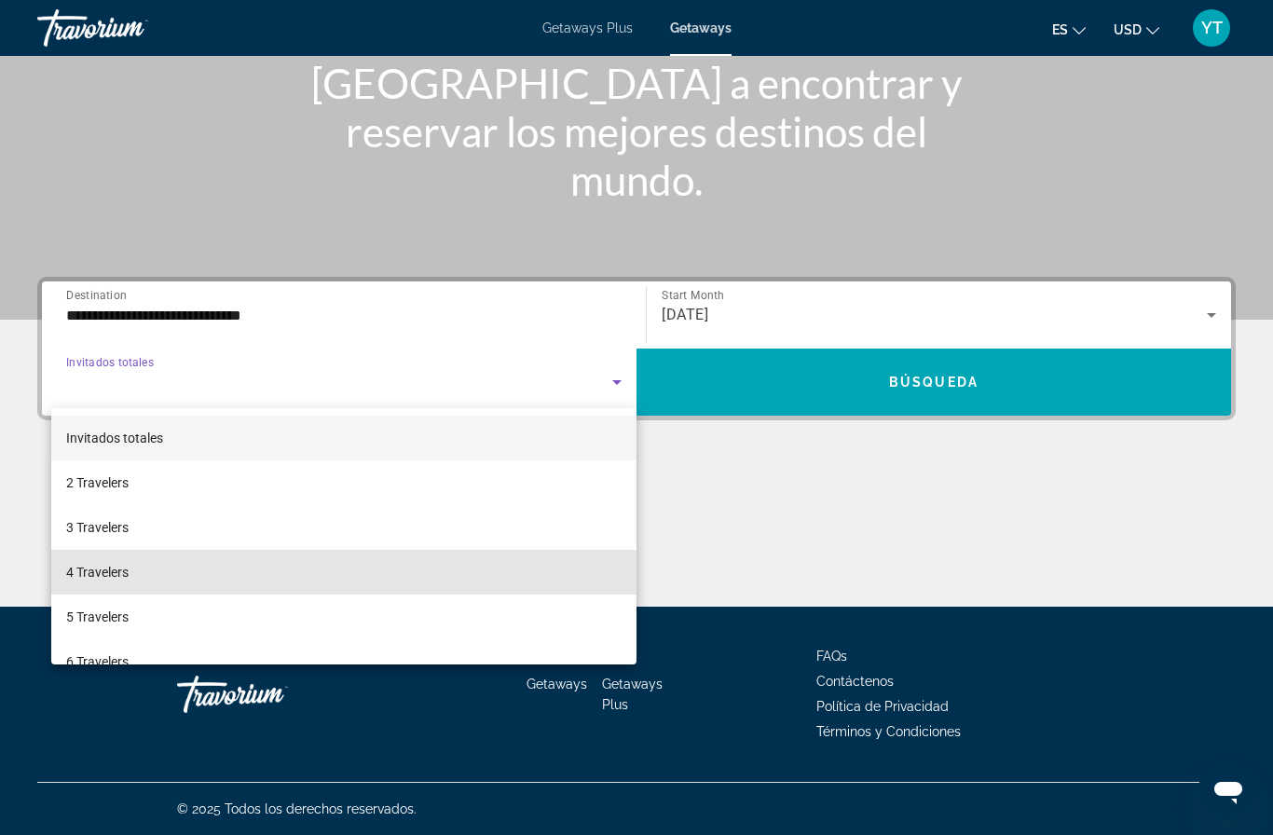
click at [82, 574] on span "4 Travelers" at bounding box center [97, 572] width 62 height 22
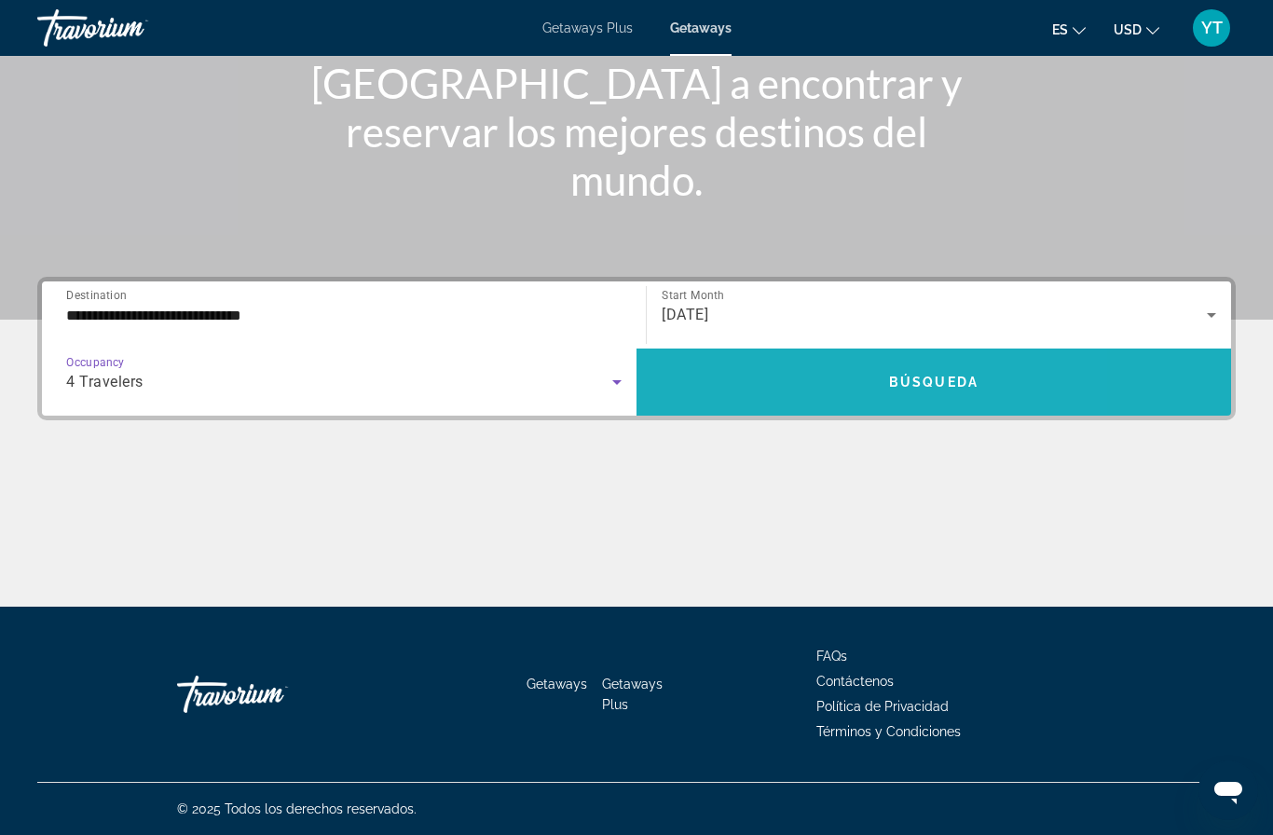
click at [992, 365] on span "Search widget" at bounding box center [934, 382] width 595 height 45
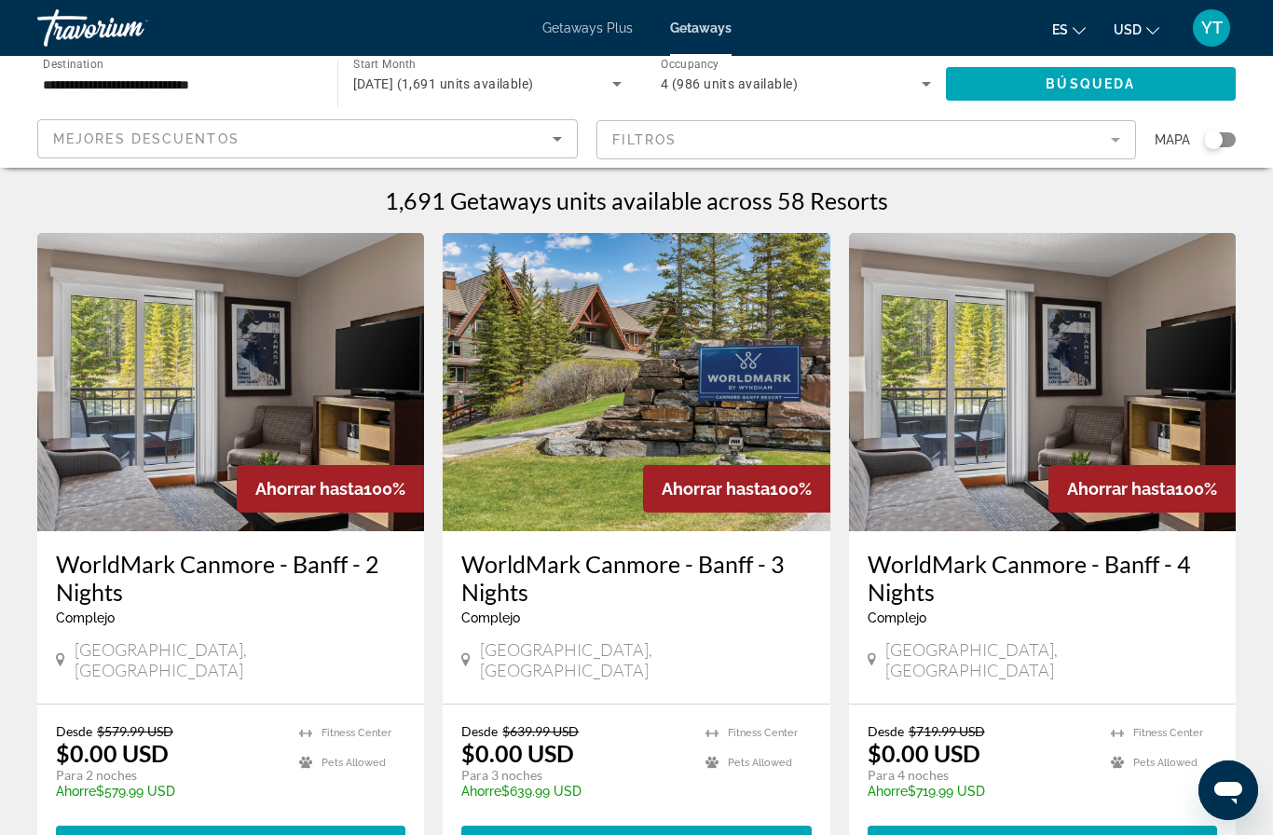
click at [20, 35] on div "Getaways Plus Getaways es English Español Français Italiano Português русский U…" at bounding box center [636, 28] width 1273 height 48
click at [51, 63] on span "Destination" at bounding box center [73, 63] width 61 height 13
click at [51, 74] on input "**********" at bounding box center [178, 85] width 270 height 22
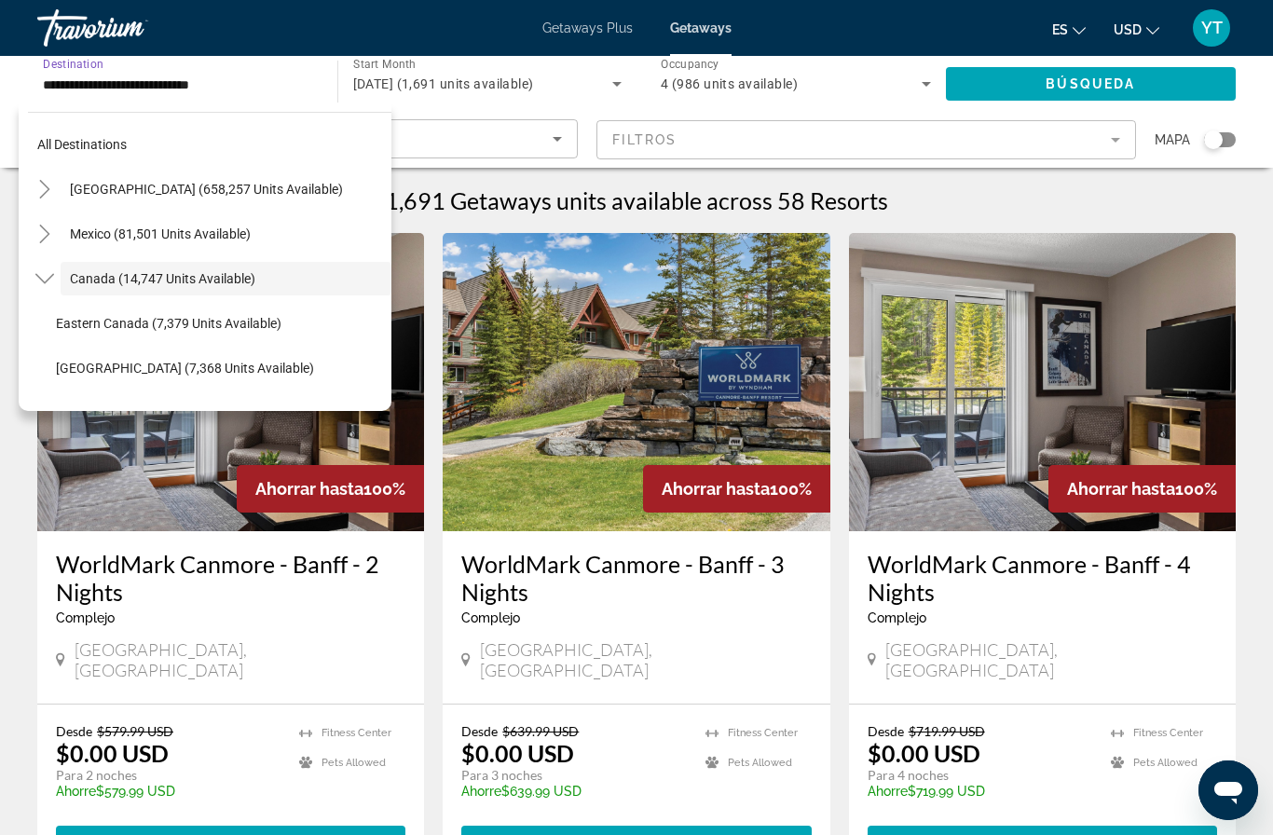
scroll to position [21, 0]
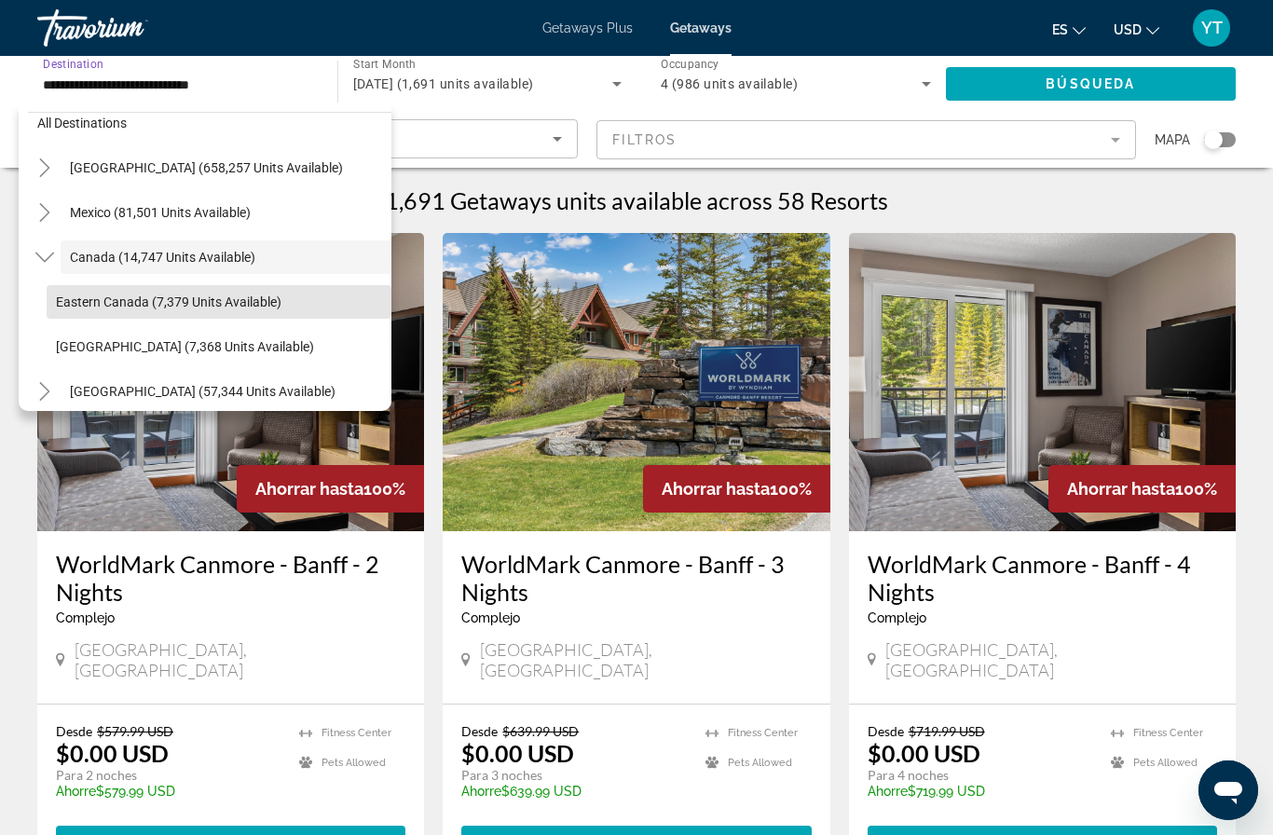
click at [73, 305] on span "Eastern Canada (7,379 units available)" at bounding box center [169, 302] width 226 height 15
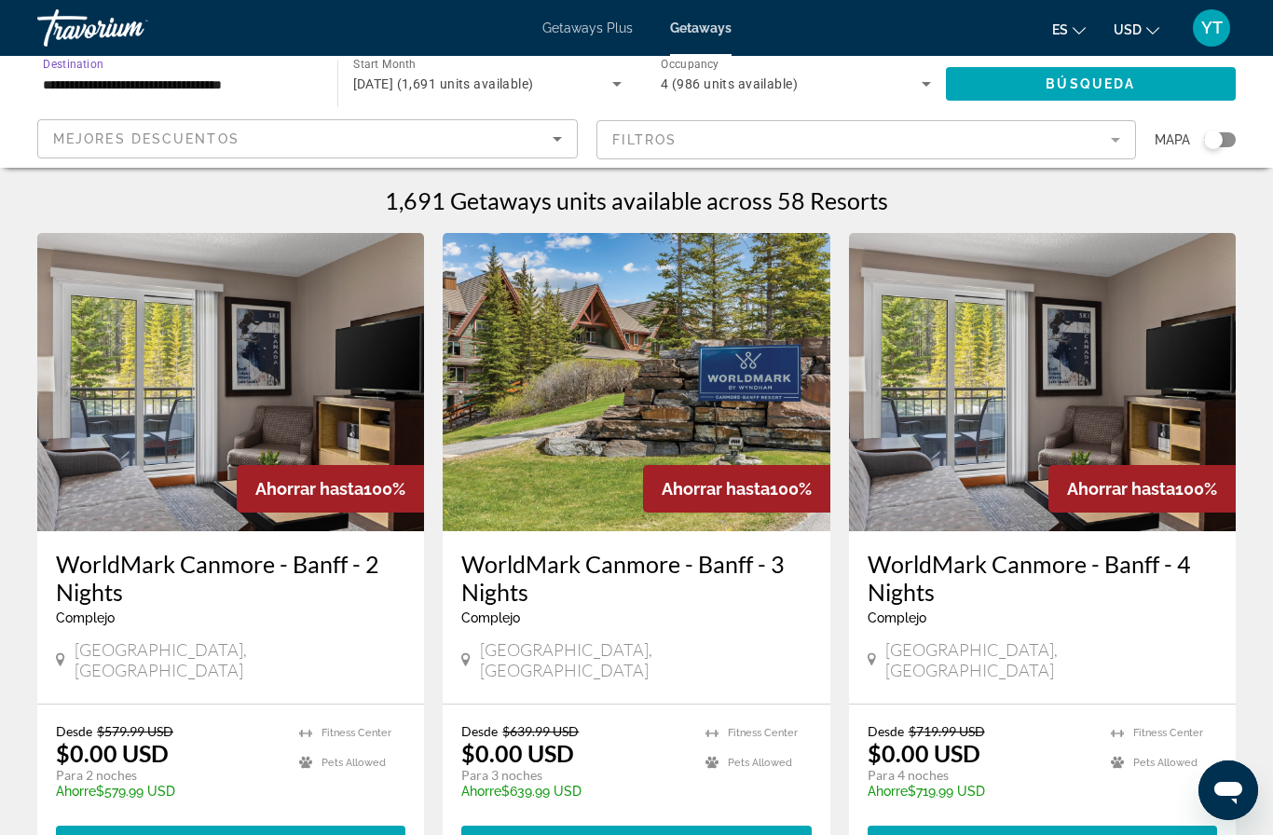
click at [68, 78] on input "**********" at bounding box center [178, 85] width 270 height 22
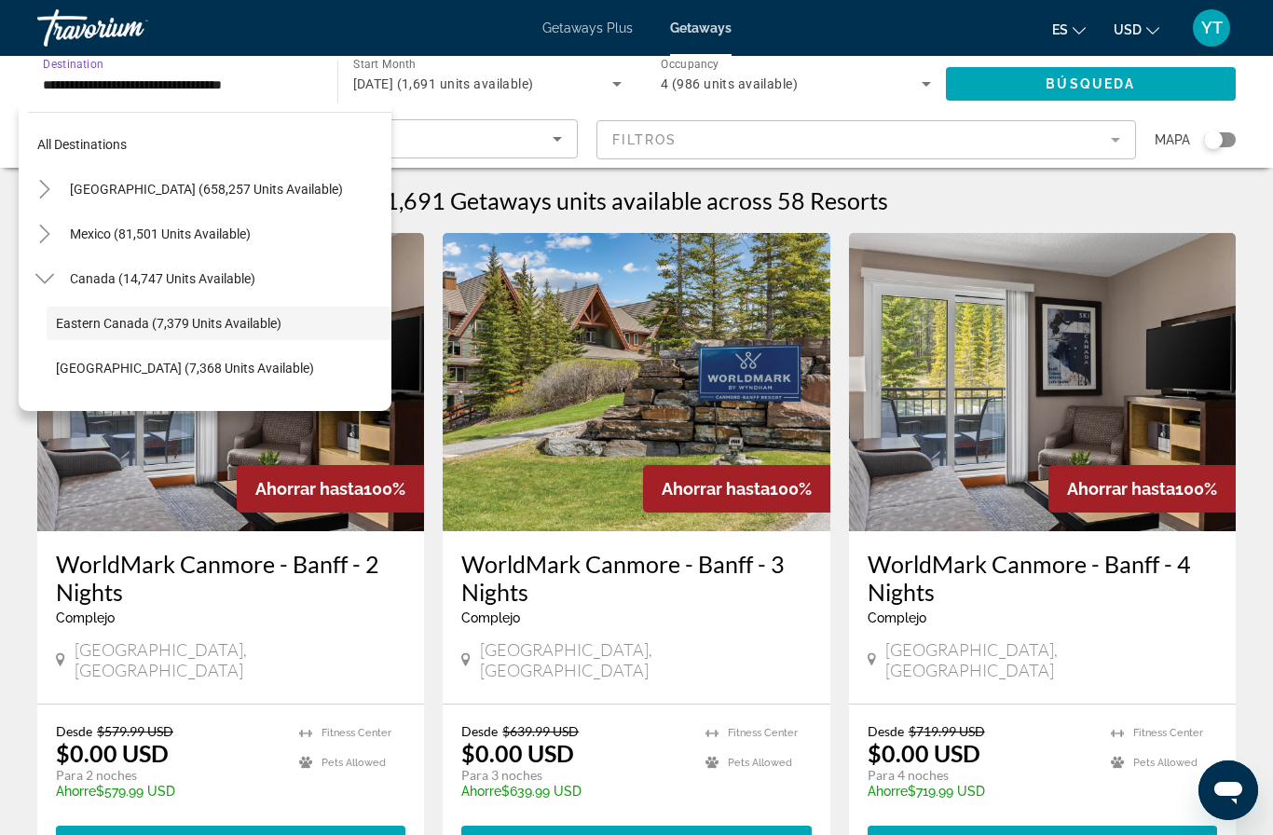
scroll to position [0, 0]
click at [99, 178] on span "Search widget" at bounding box center [226, 189] width 331 height 45
type input "**********"
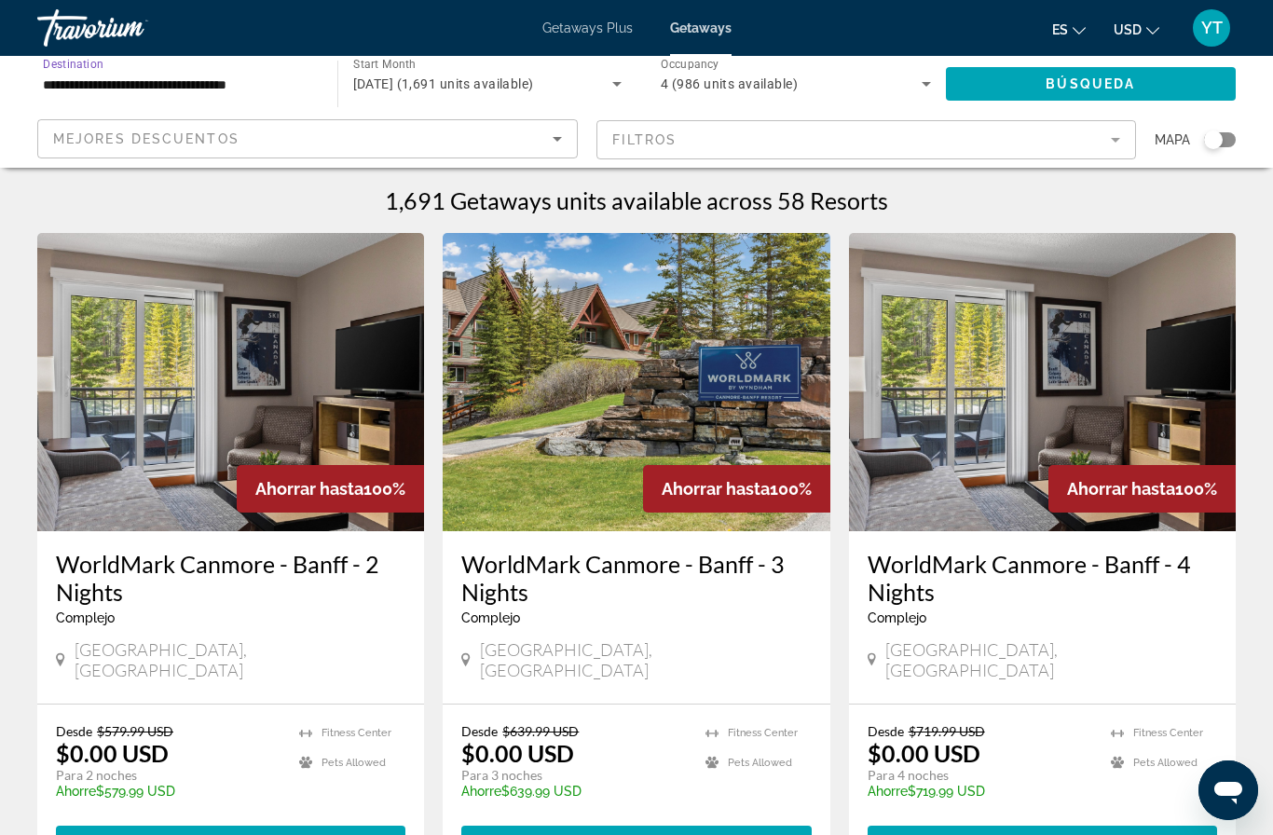
click at [1088, 76] on span "Búsqueda" at bounding box center [1090, 83] width 89 height 15
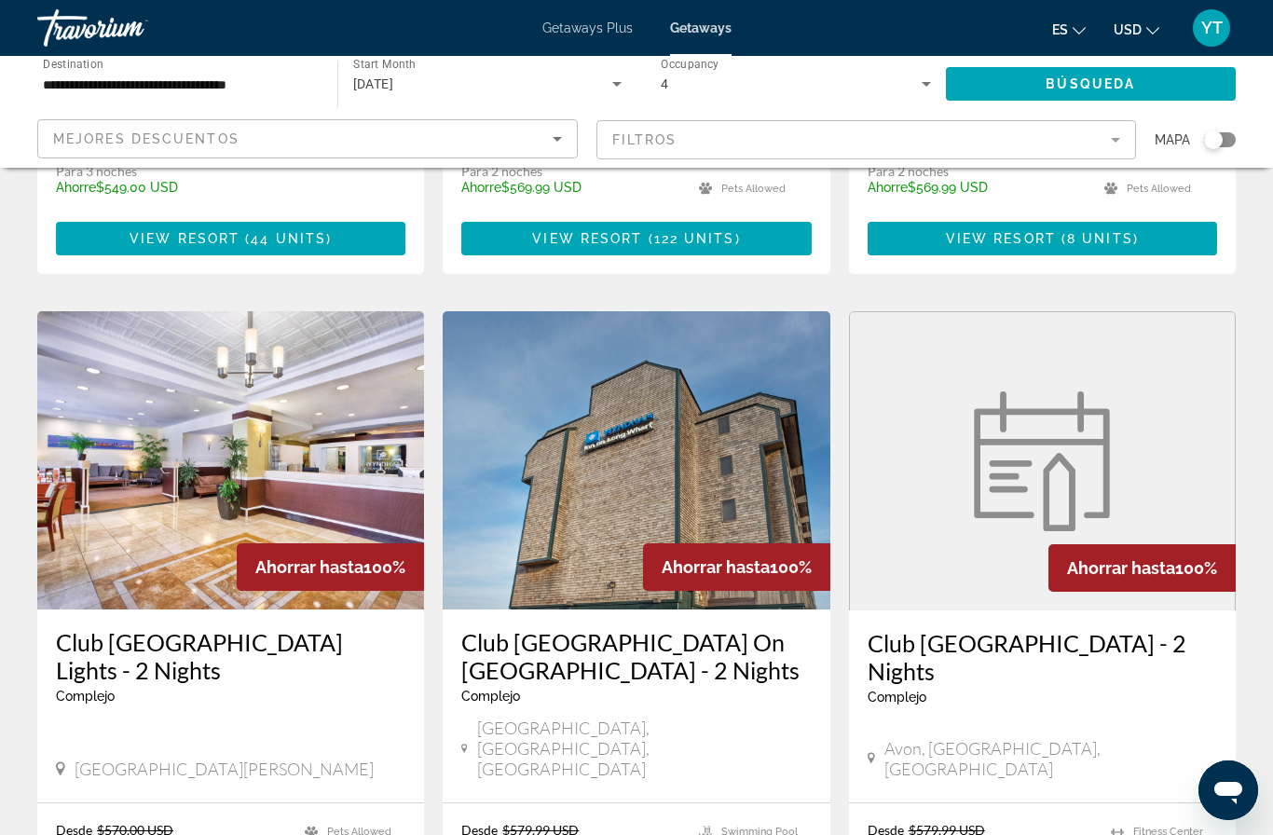
scroll to position [623, 0]
